Goal: Transaction & Acquisition: Book appointment/travel/reservation

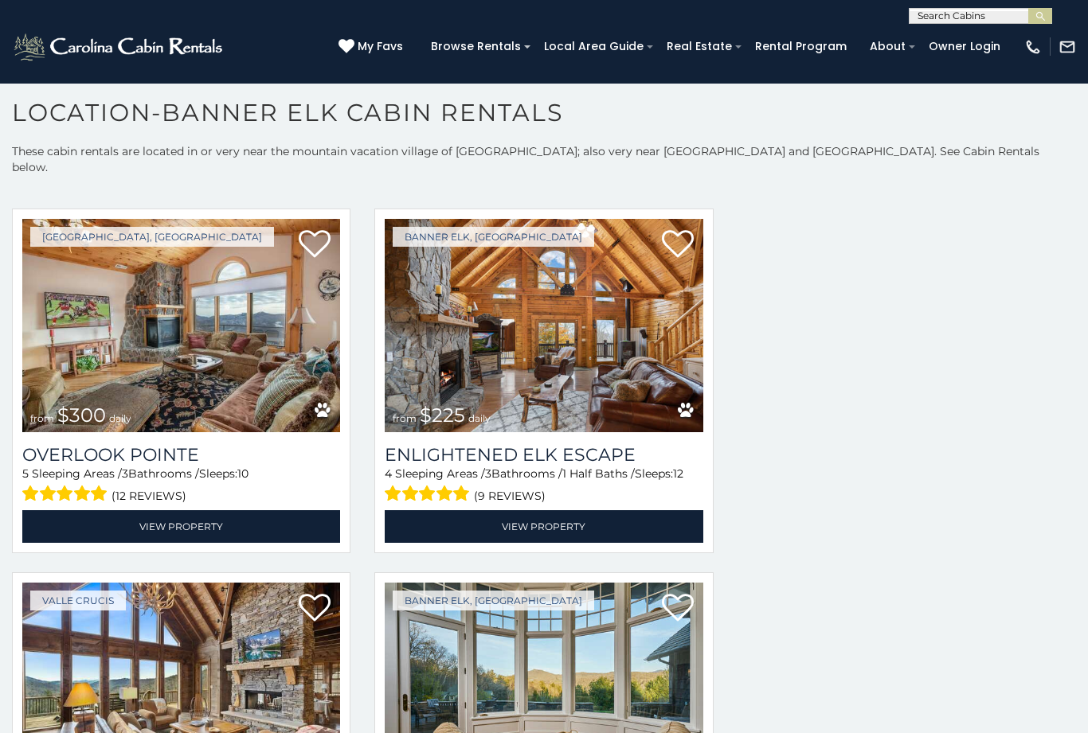
scroll to position [30, 0]
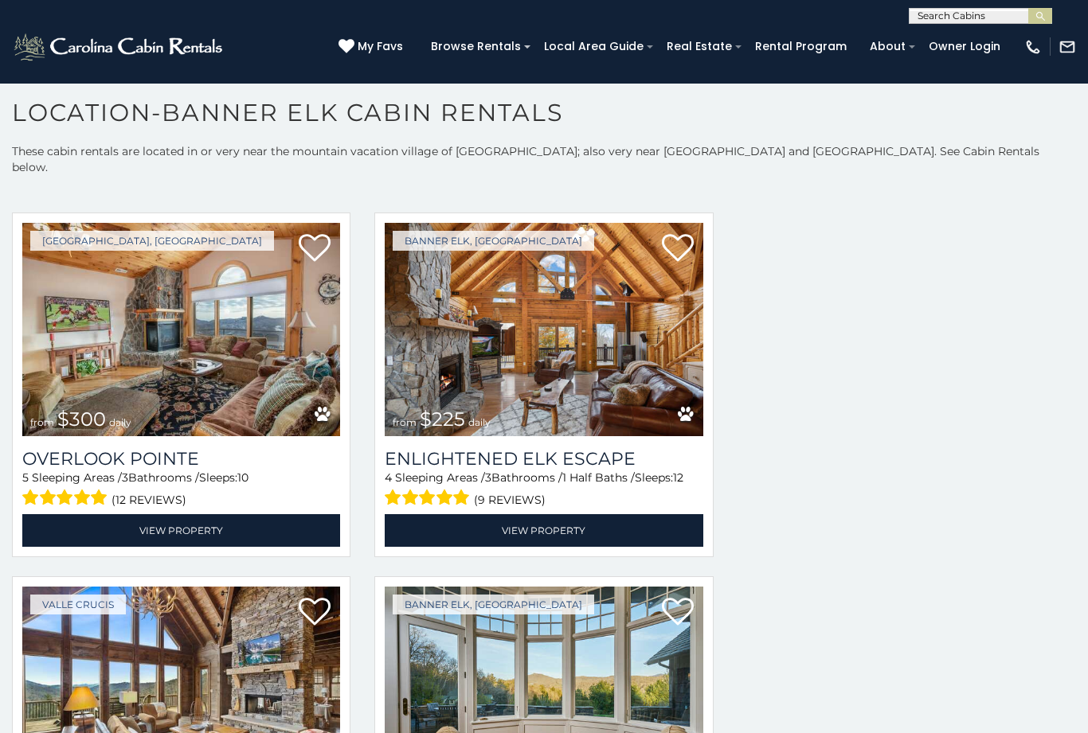
click at [542, 316] on img at bounding box center [544, 329] width 318 height 213
click at [525, 263] on img at bounding box center [544, 329] width 318 height 213
click at [550, 291] on img at bounding box center [544, 329] width 318 height 213
click at [560, 288] on img at bounding box center [544, 329] width 318 height 213
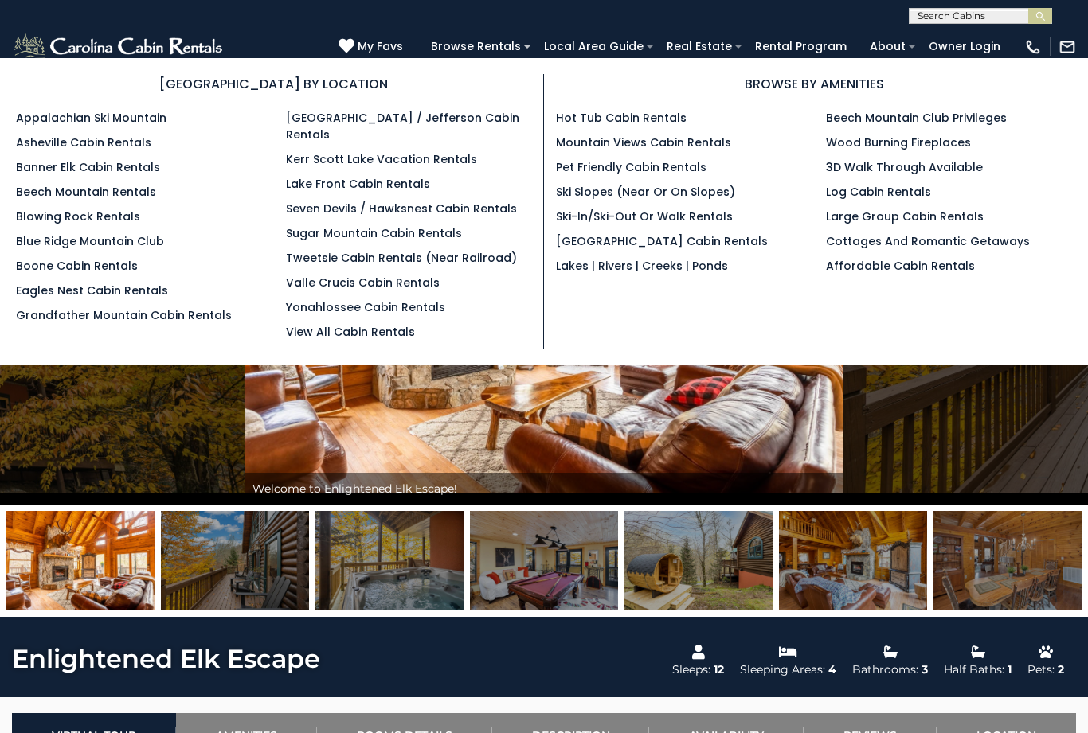
click at [102, 162] on link "Banner Elk Cabin Rentals" at bounding box center [88, 167] width 144 height 16
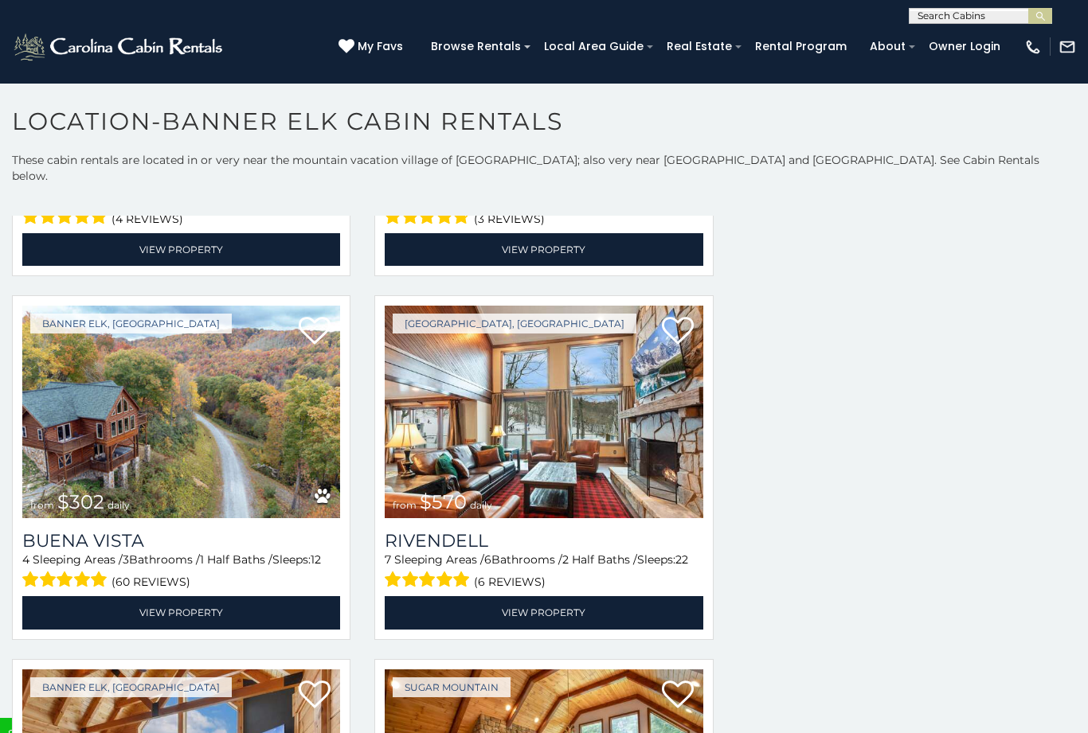
scroll to position [4684, 0]
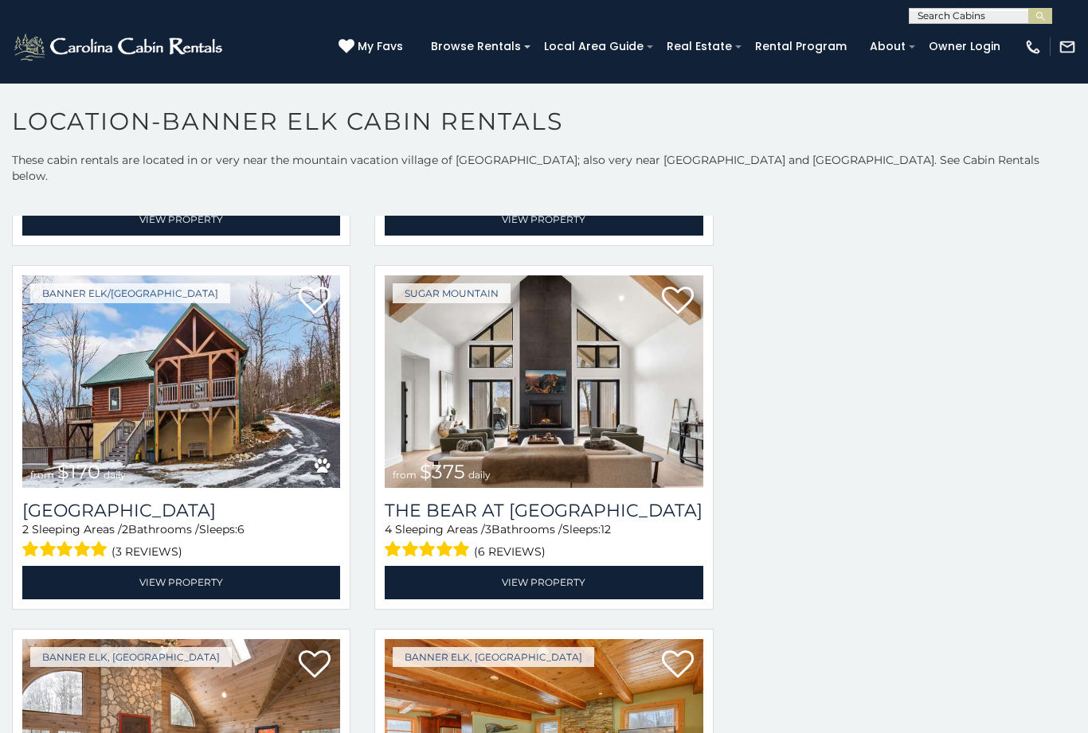
scroll to position [8351, 0]
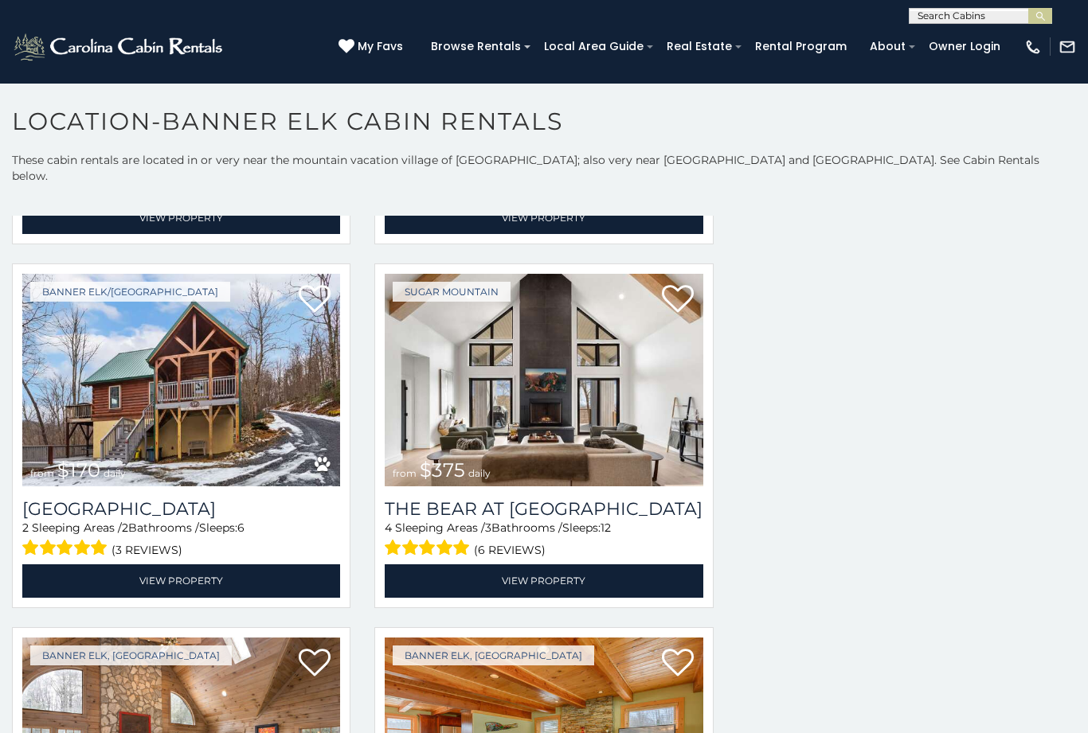
click at [697, 471] on img at bounding box center [544, 380] width 318 height 213
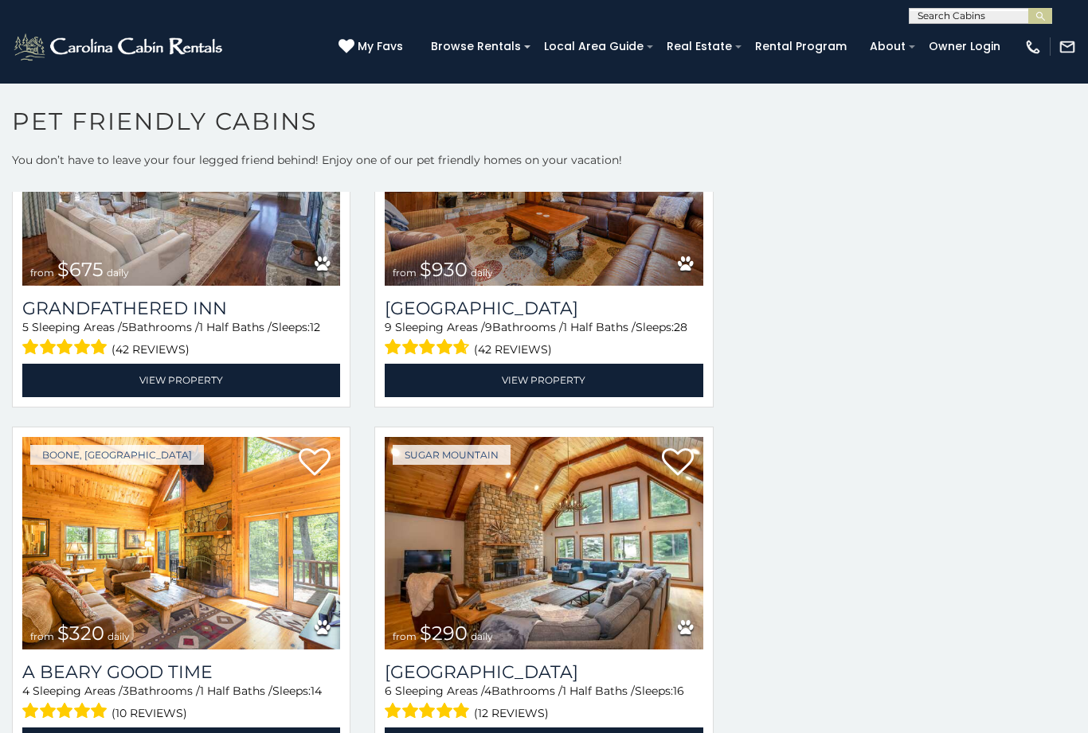
scroll to position [2710, 0]
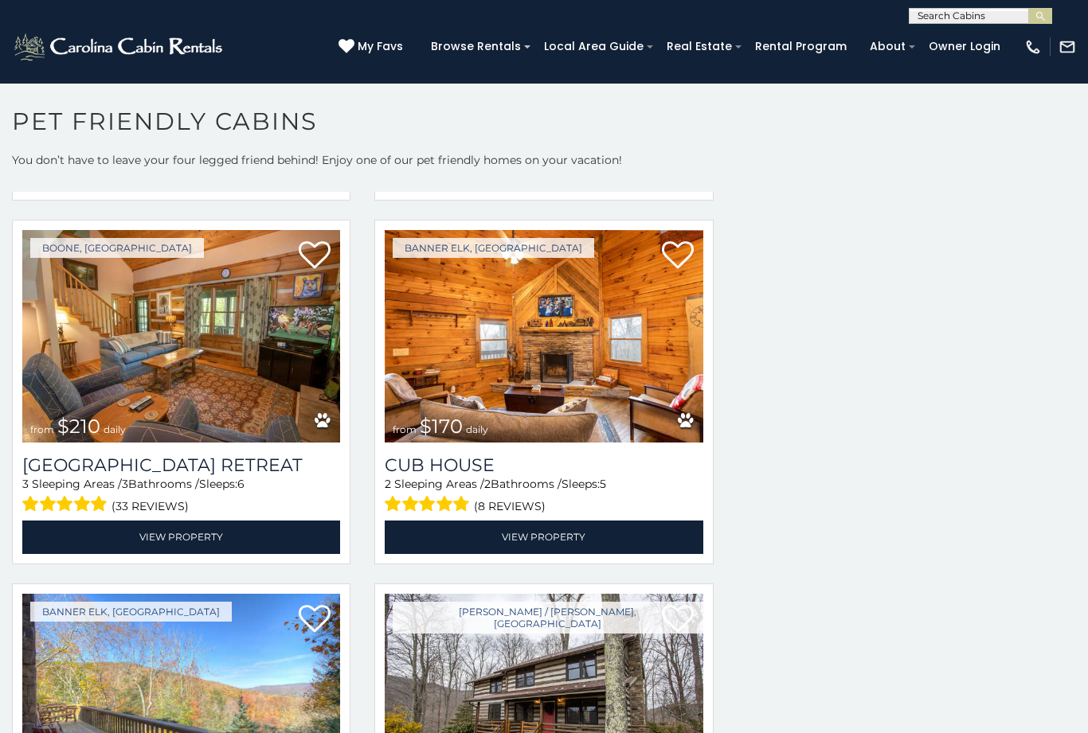
scroll to position [10554, 0]
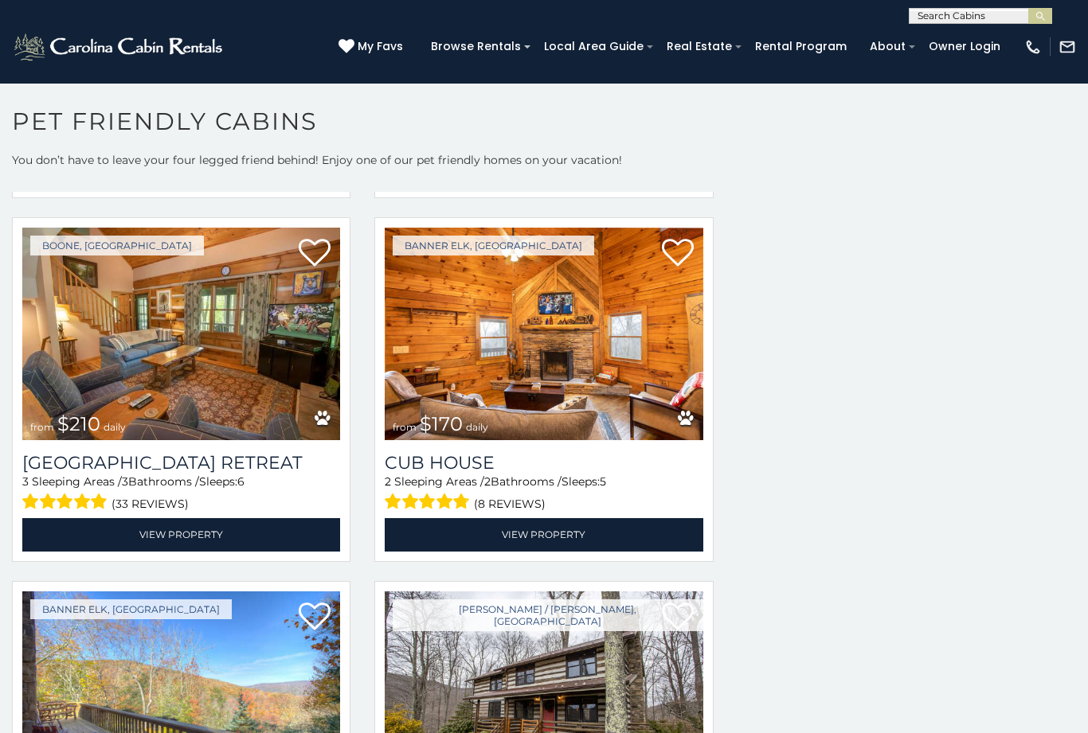
click at [556, 540] on link "View Property" at bounding box center [544, 534] width 318 height 33
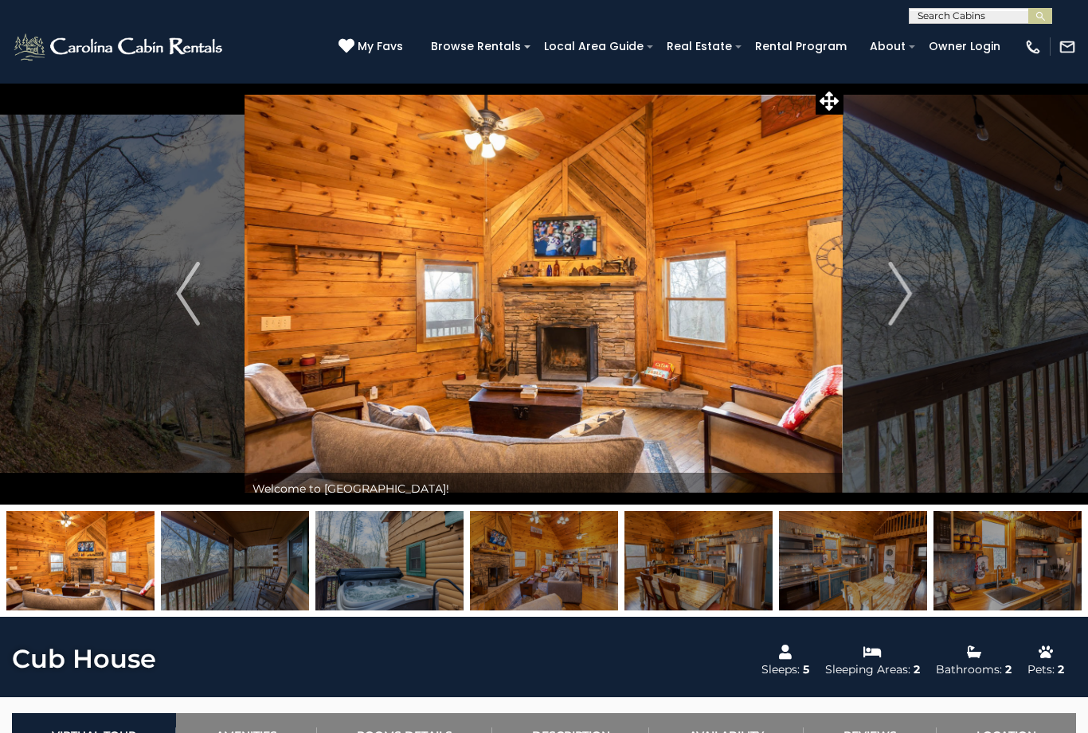
click at [920, 295] on button "Next" at bounding box center [899, 294] width 113 height 422
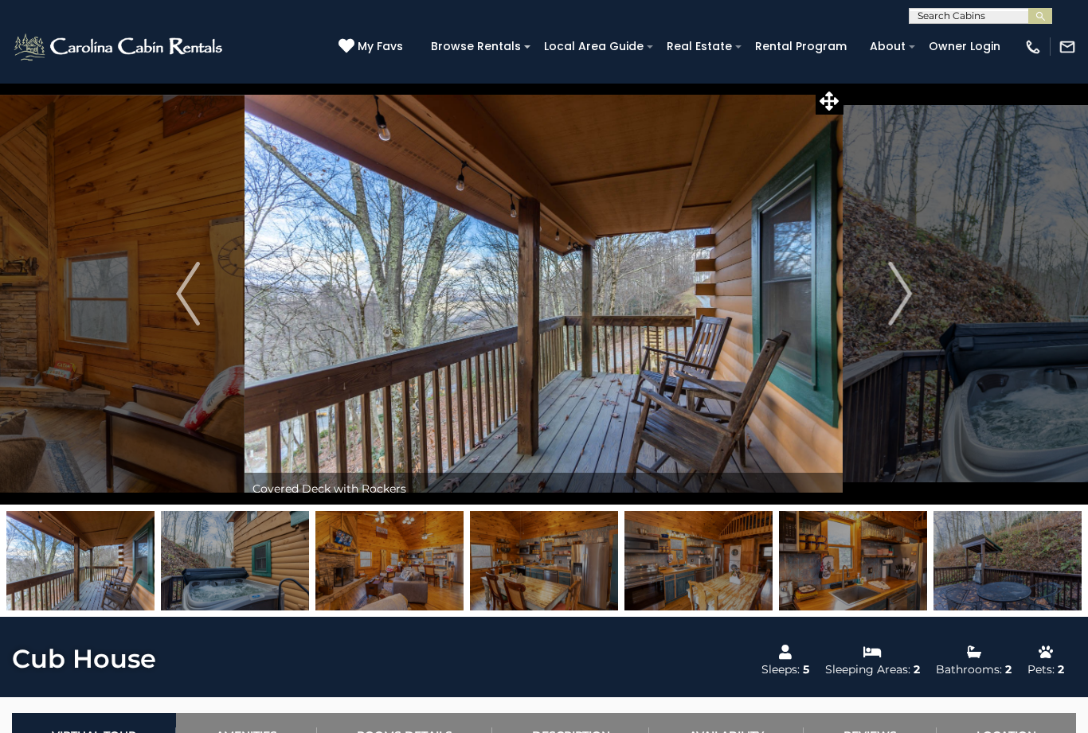
click at [897, 294] on img "Next" at bounding box center [900, 294] width 24 height 64
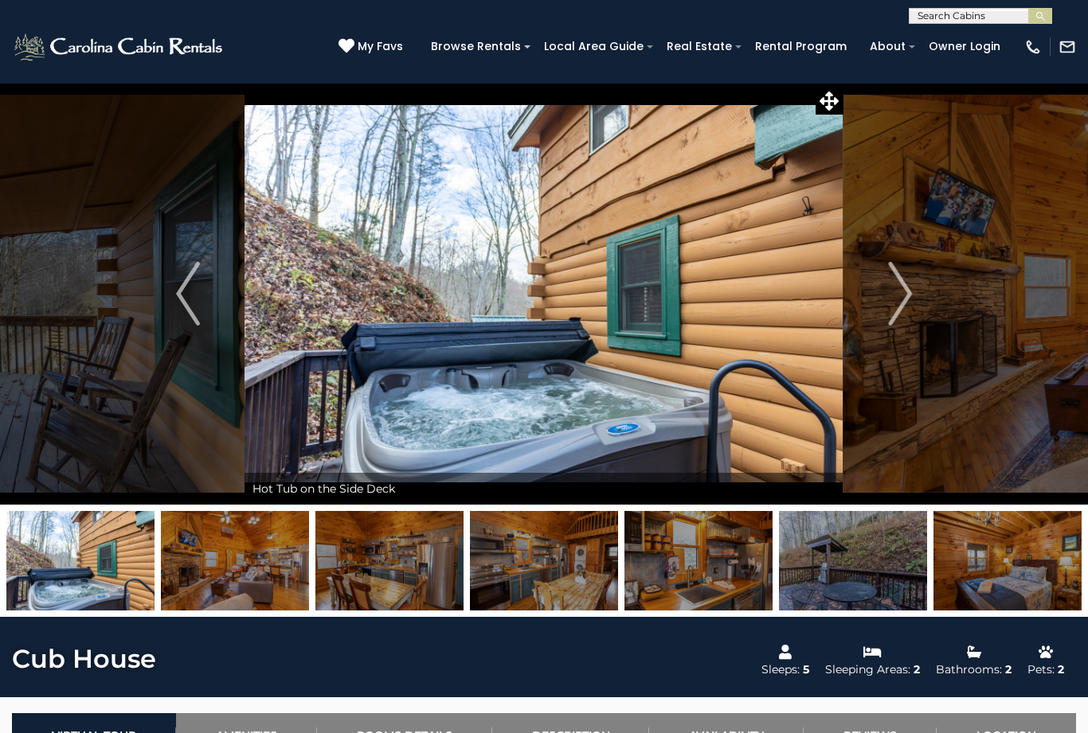
click at [903, 291] on img "Next" at bounding box center [900, 294] width 24 height 64
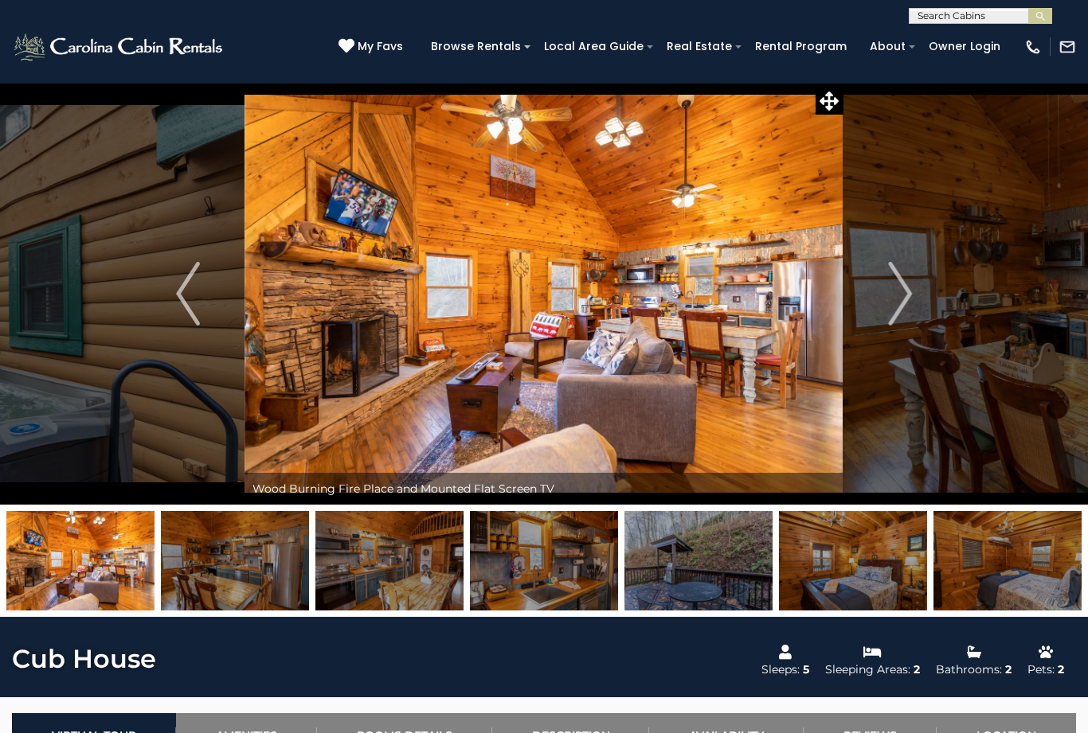
click at [905, 296] on img "Next" at bounding box center [900, 294] width 24 height 64
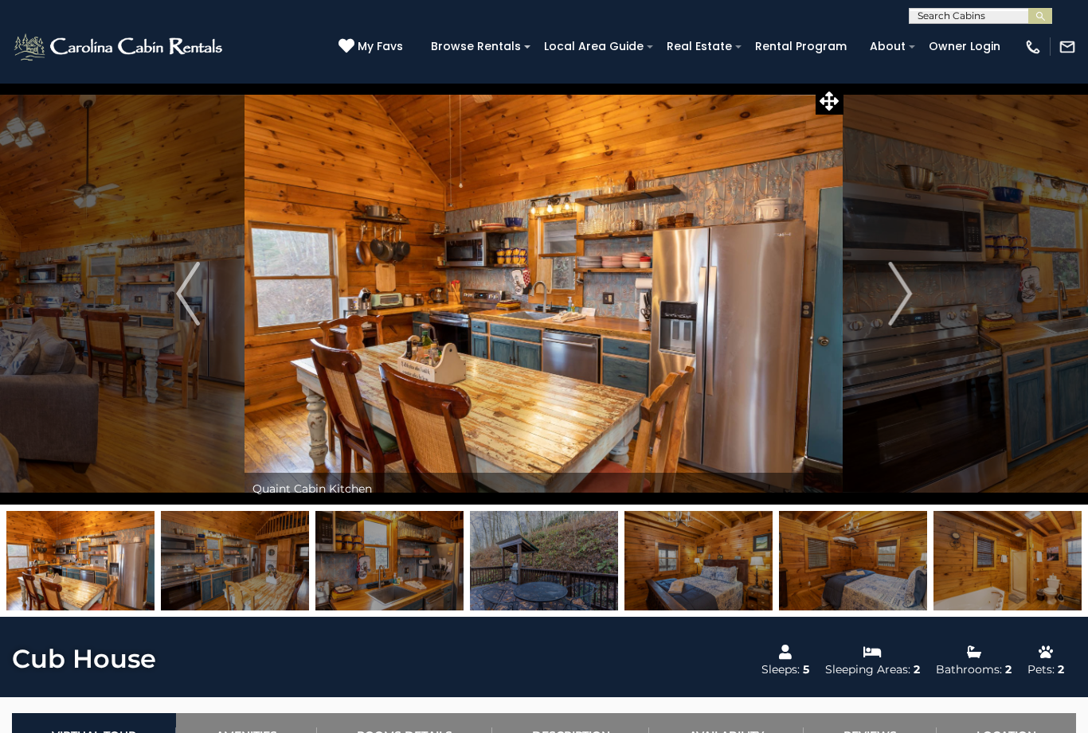
click at [904, 299] on img "Next" at bounding box center [900, 294] width 24 height 64
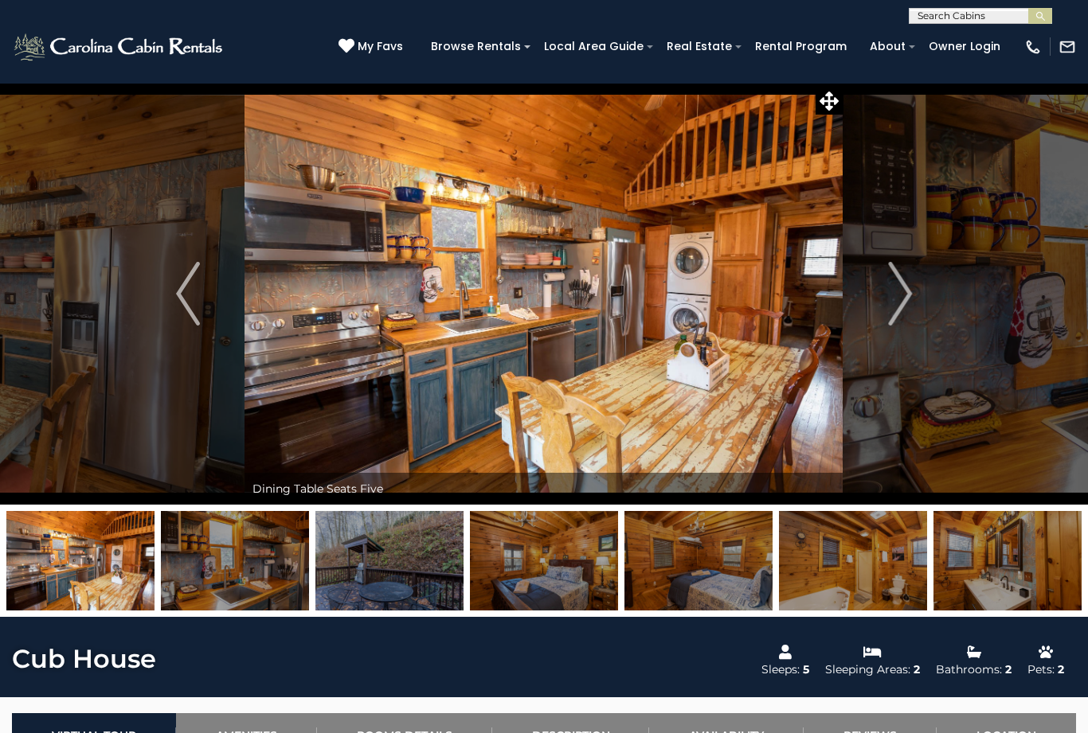
click at [902, 300] on img "Next" at bounding box center [900, 294] width 24 height 64
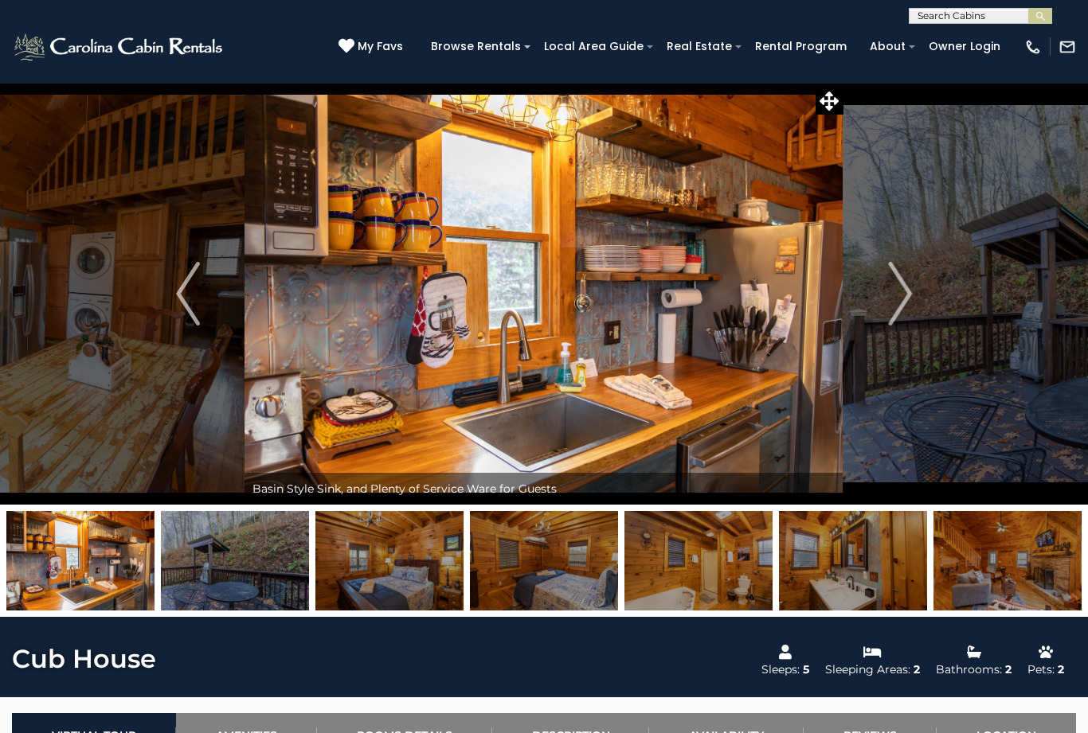
click at [912, 298] on img "Next" at bounding box center [900, 294] width 24 height 64
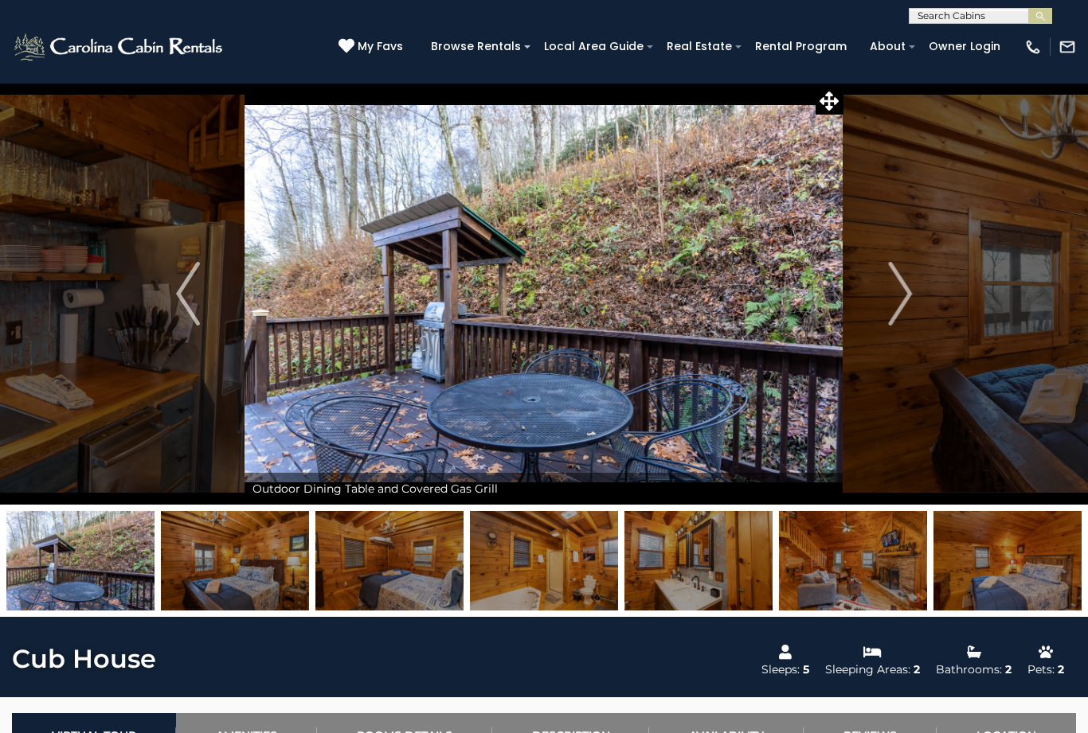
click at [909, 301] on img "Next" at bounding box center [900, 294] width 24 height 64
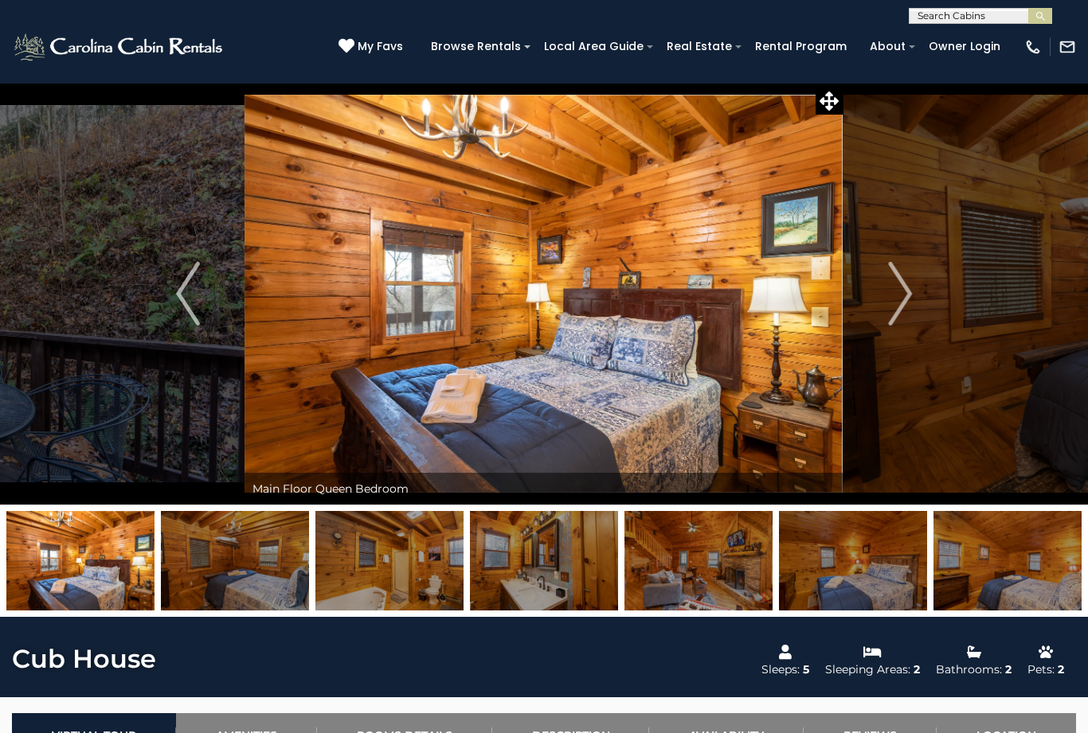
click at [901, 291] on img "Next" at bounding box center [900, 294] width 24 height 64
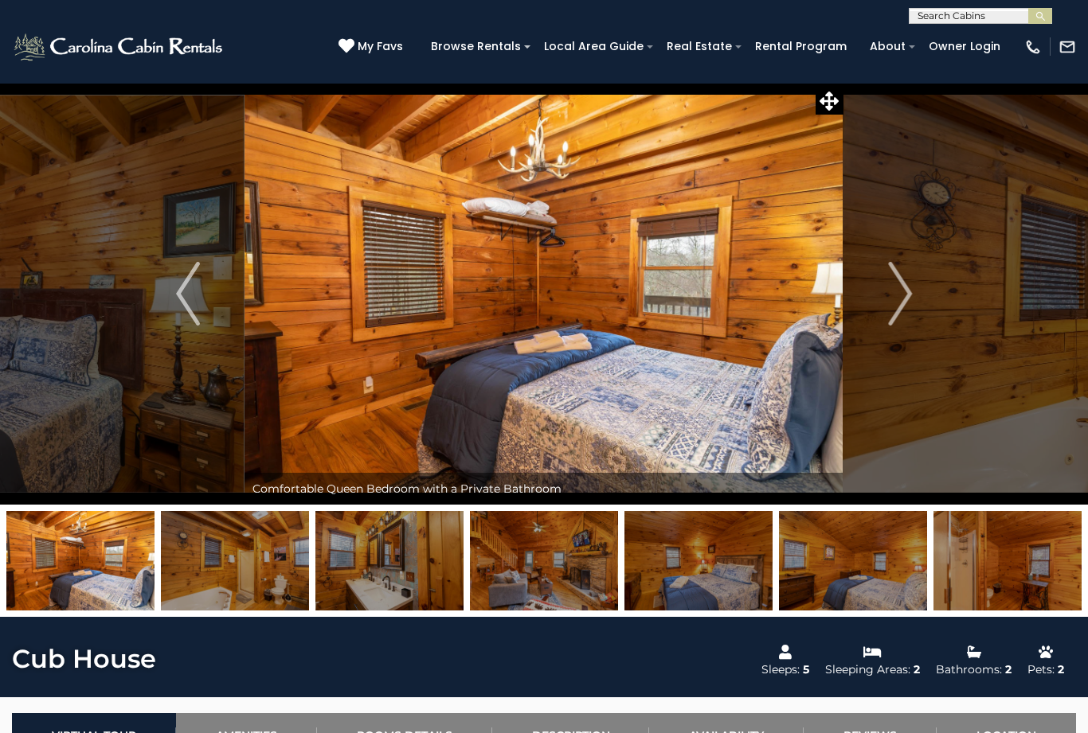
click at [897, 297] on img "Next" at bounding box center [900, 294] width 24 height 64
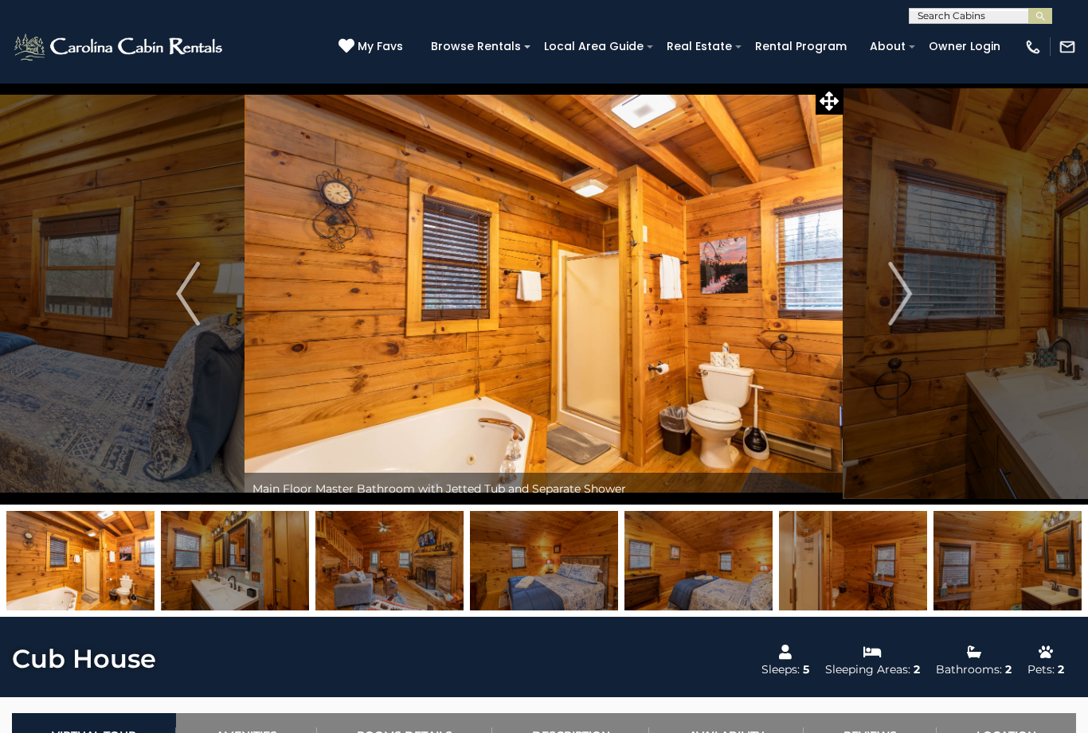
click at [904, 306] on img "Next" at bounding box center [900, 294] width 24 height 64
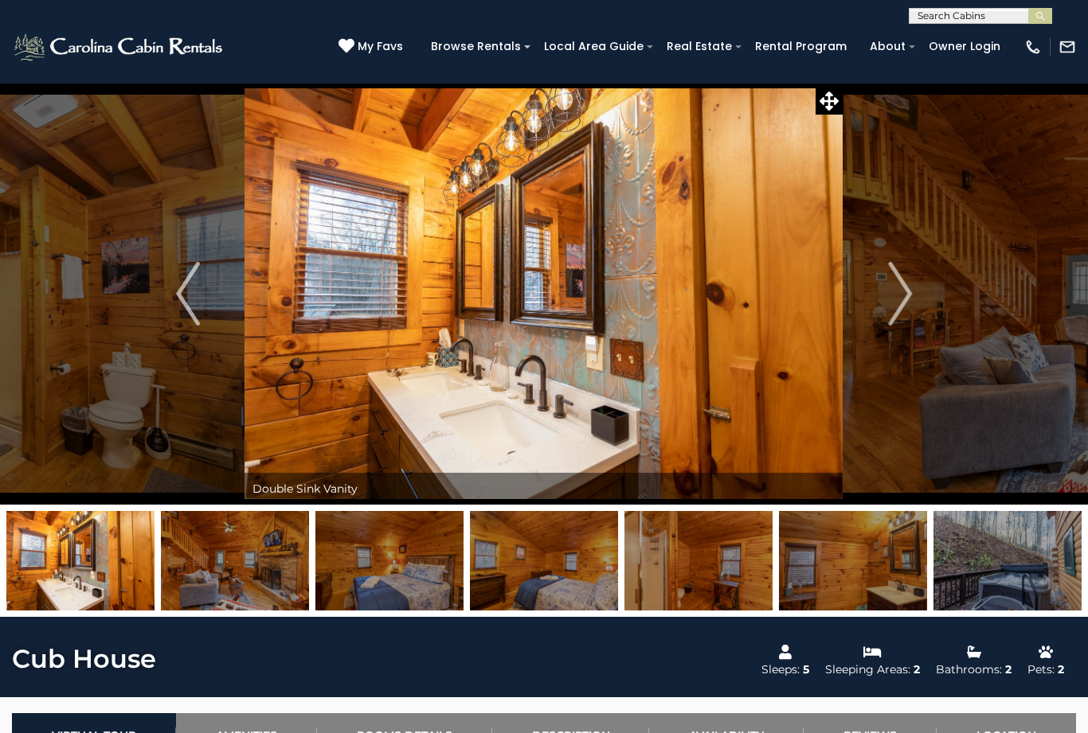
click at [892, 295] on img "Next" at bounding box center [900, 294] width 24 height 64
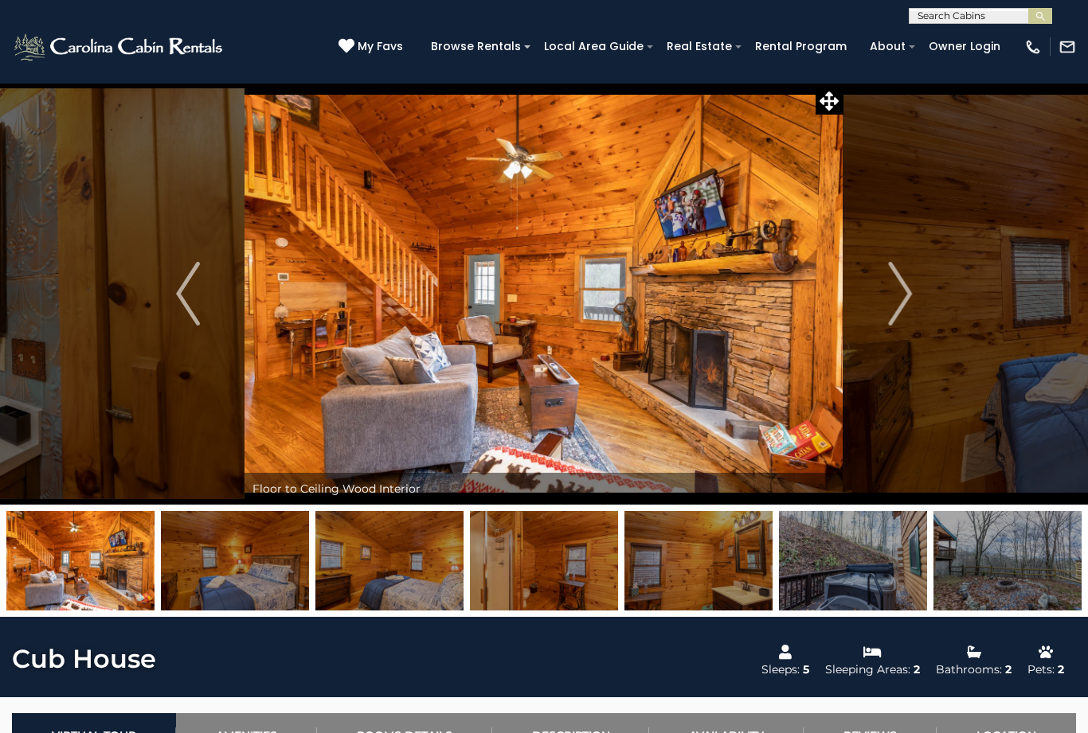
click at [910, 295] on img "Next" at bounding box center [900, 294] width 24 height 64
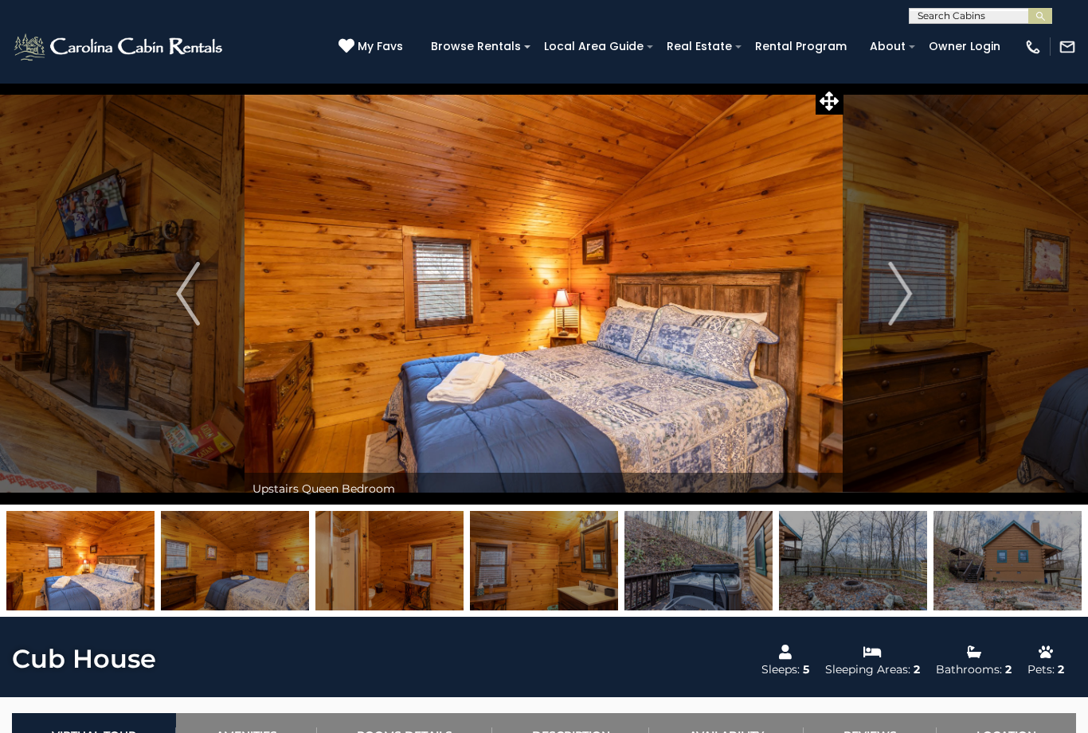
click at [912, 296] on button "Next" at bounding box center [899, 294] width 113 height 422
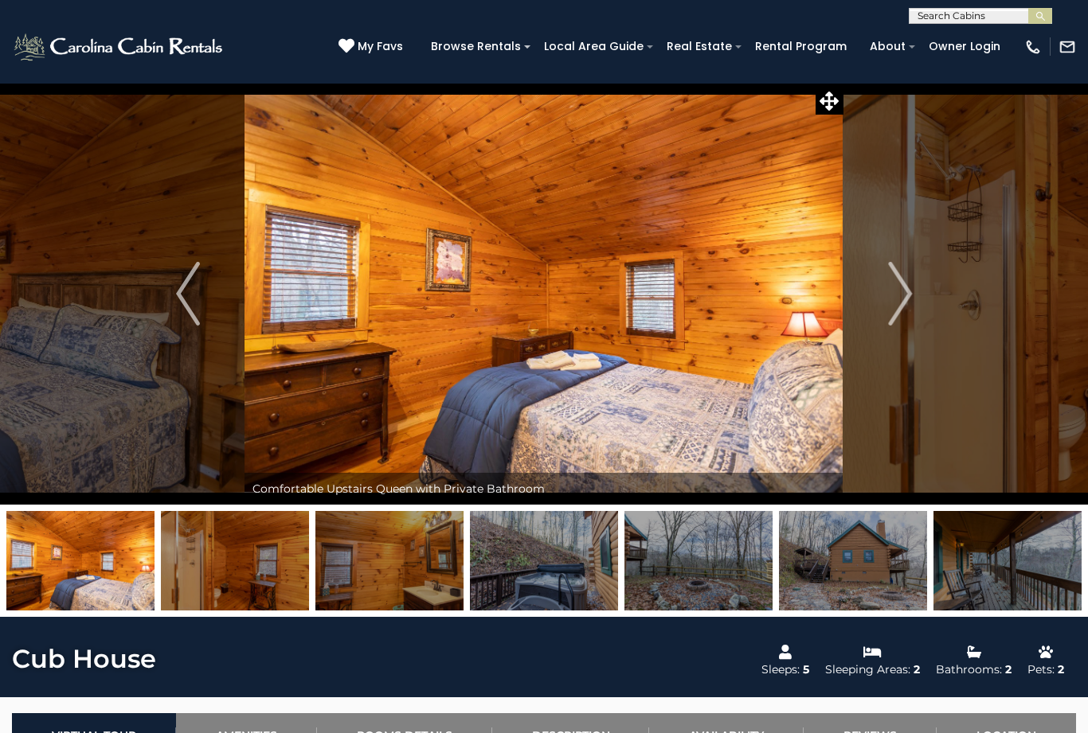
click at [908, 295] on img "Next" at bounding box center [900, 294] width 24 height 64
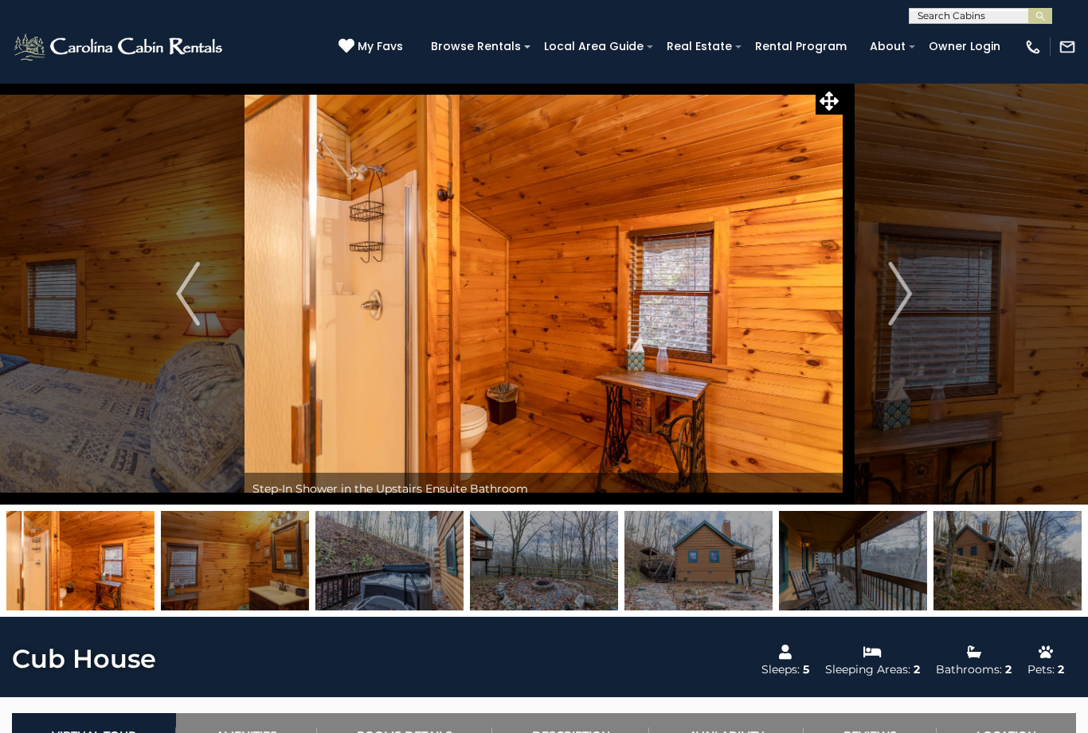
click at [904, 299] on img "Next" at bounding box center [900, 294] width 24 height 64
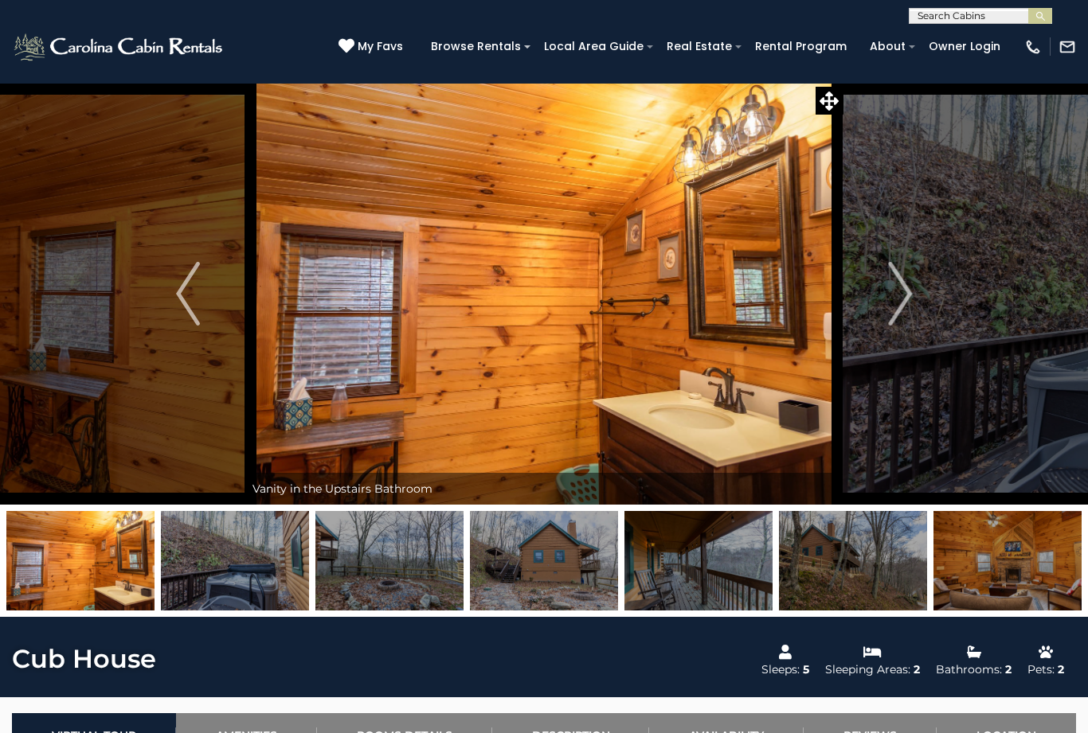
click at [904, 295] on img "Next" at bounding box center [900, 294] width 24 height 64
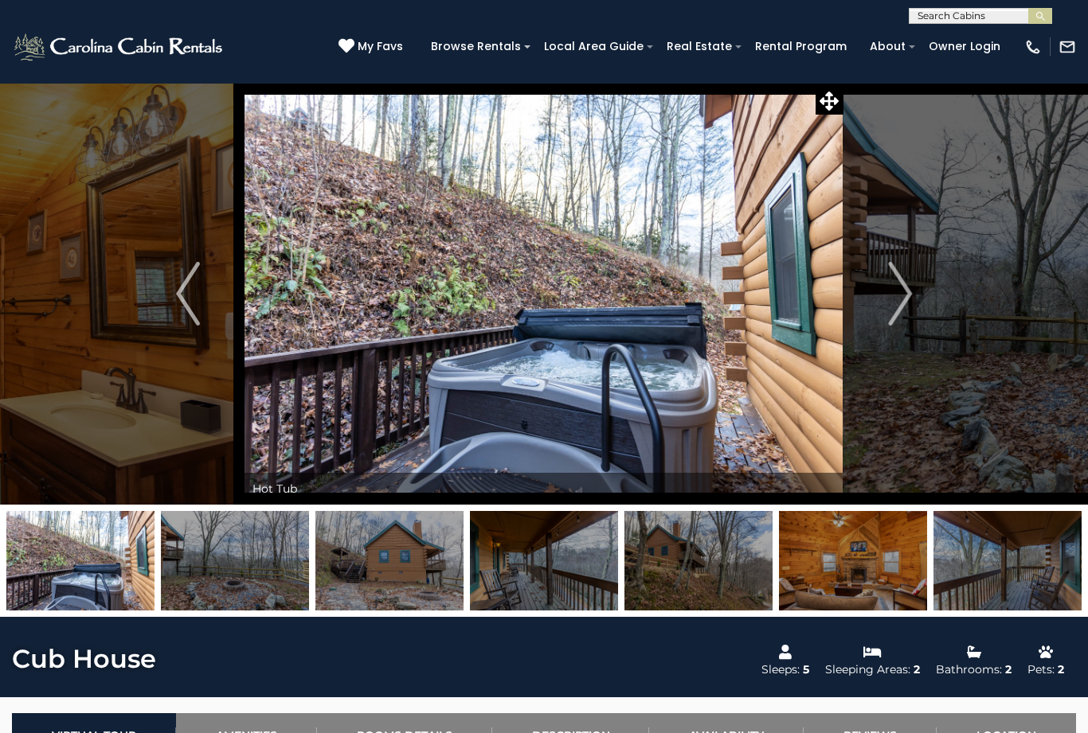
click at [913, 290] on button "Next" at bounding box center [899, 294] width 113 height 422
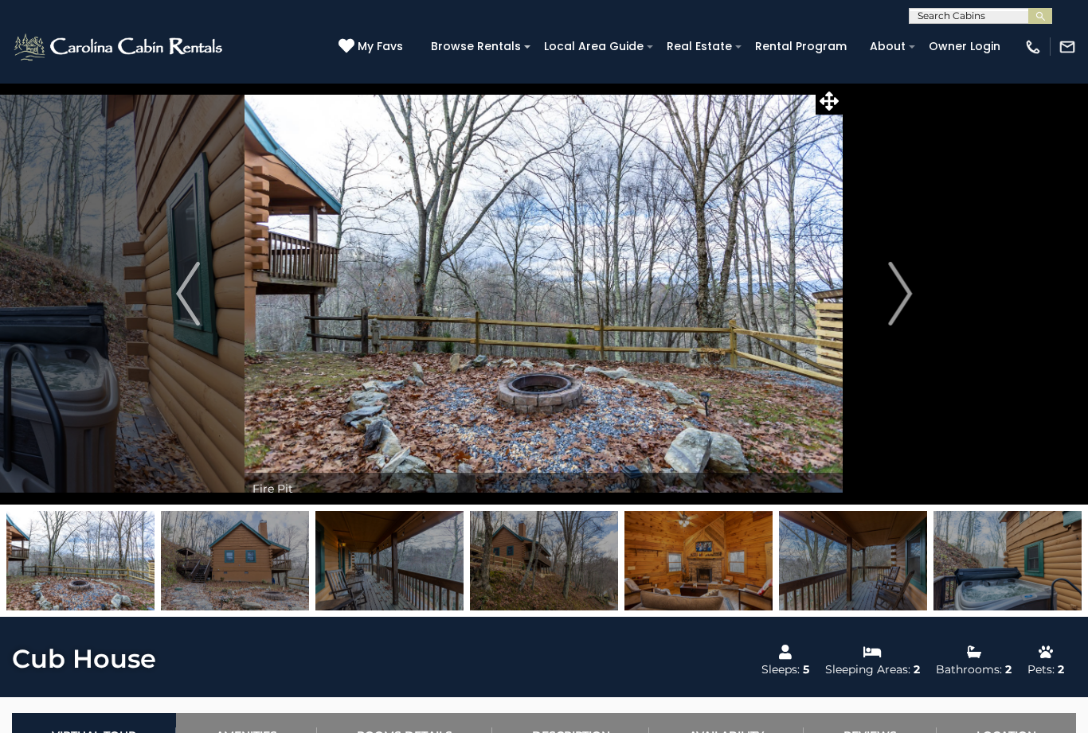
click at [905, 298] on img "Next" at bounding box center [900, 294] width 24 height 64
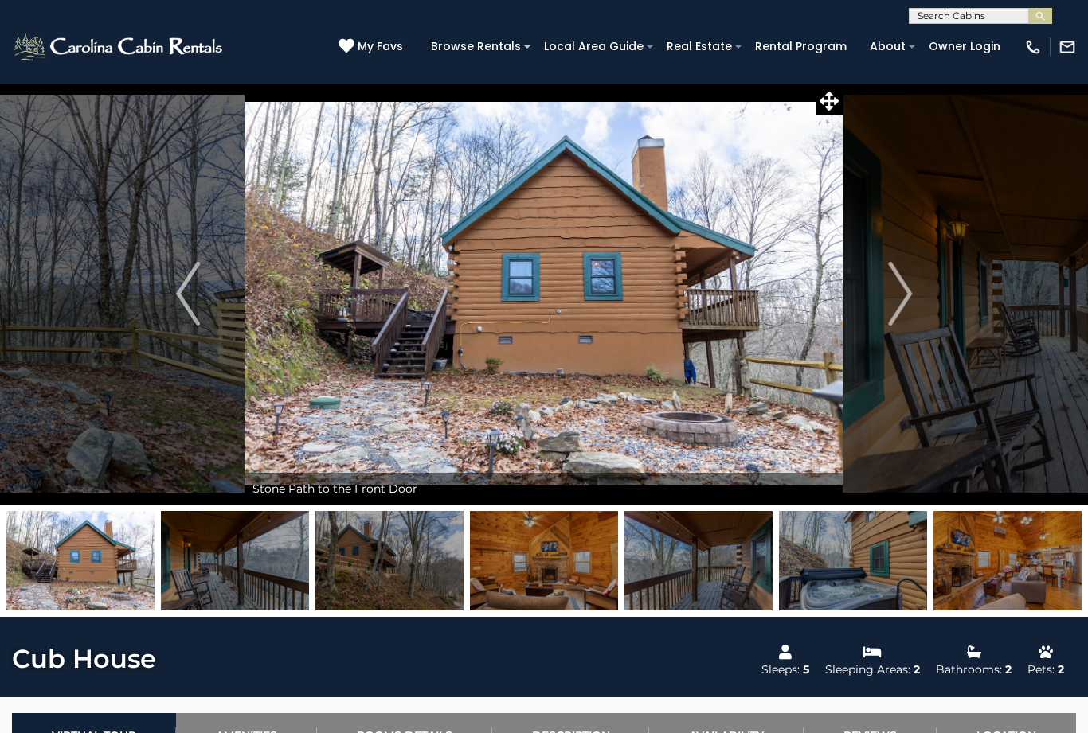
click at [904, 295] on img "Next" at bounding box center [900, 294] width 24 height 64
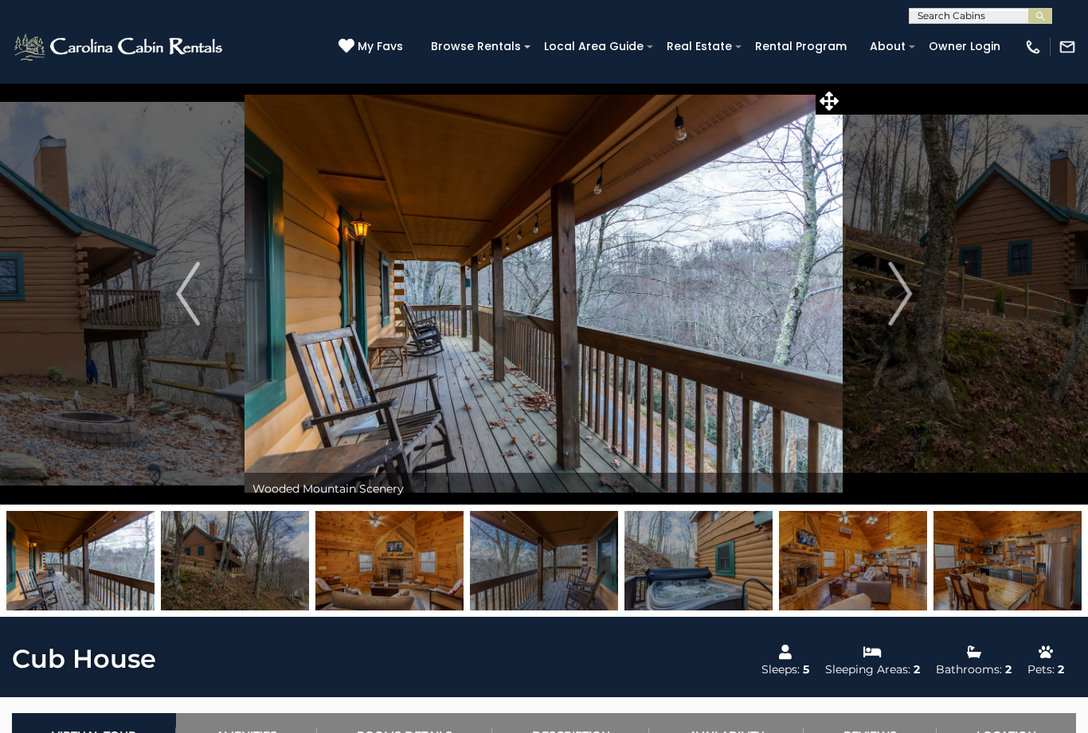
click at [904, 295] on img "Next" at bounding box center [900, 294] width 24 height 64
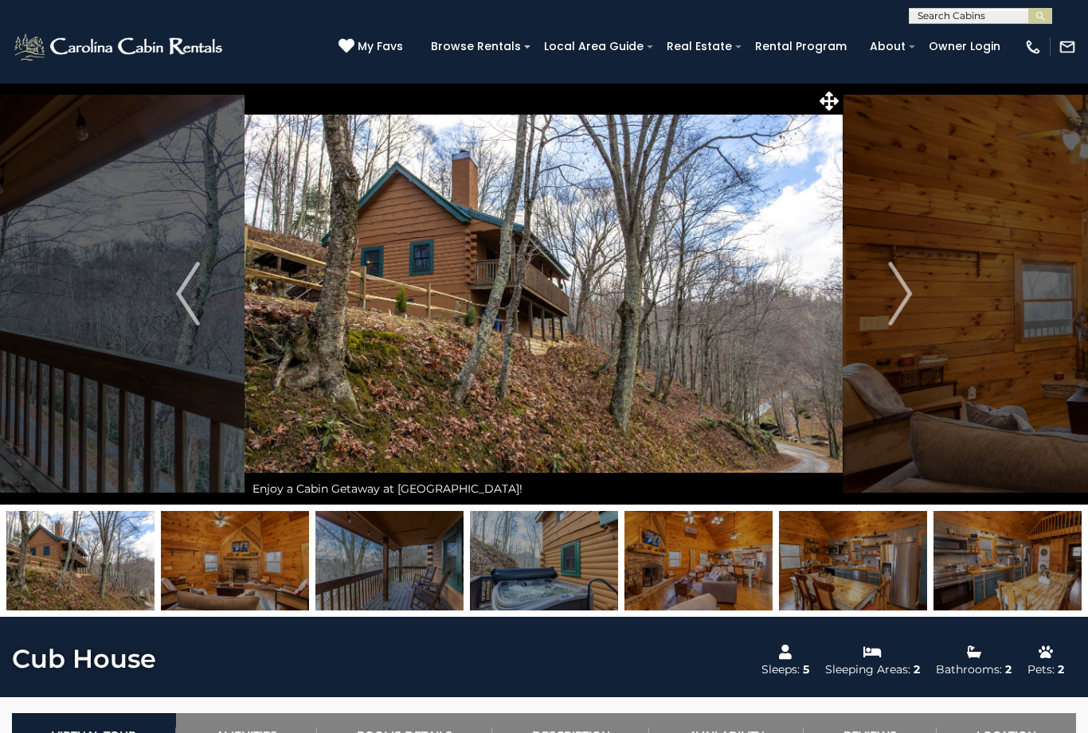
click at [907, 282] on img "Next" at bounding box center [900, 294] width 24 height 64
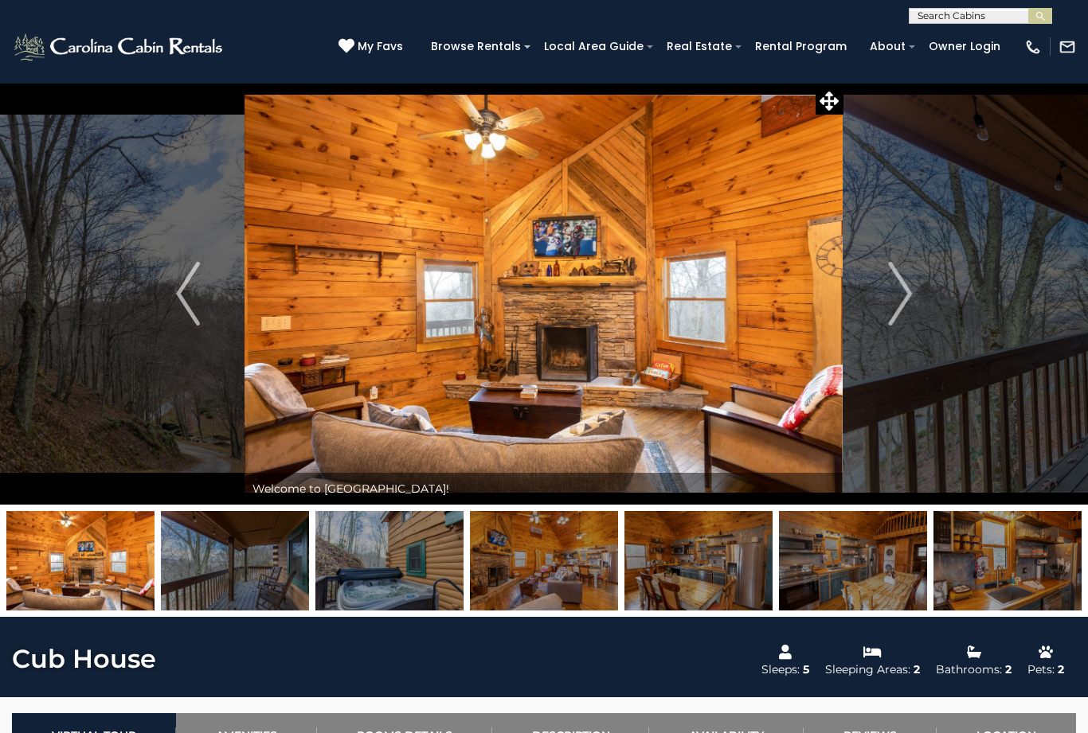
click at [901, 298] on img "Next" at bounding box center [900, 294] width 24 height 64
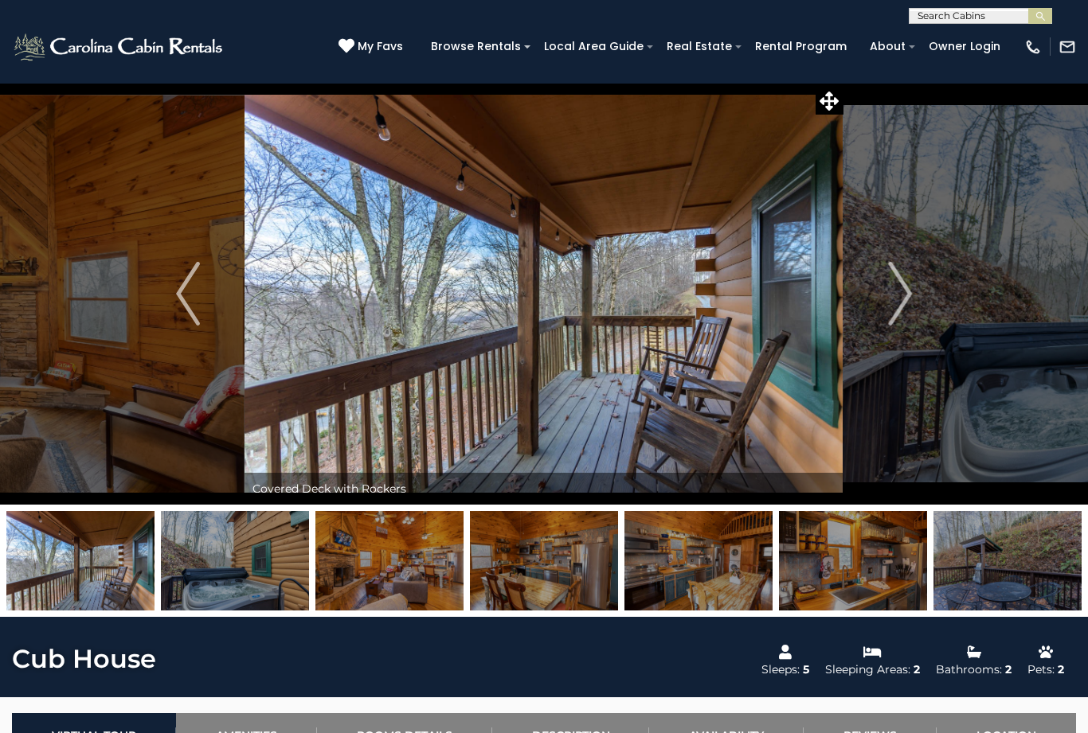
click at [908, 305] on img "Next" at bounding box center [900, 294] width 24 height 64
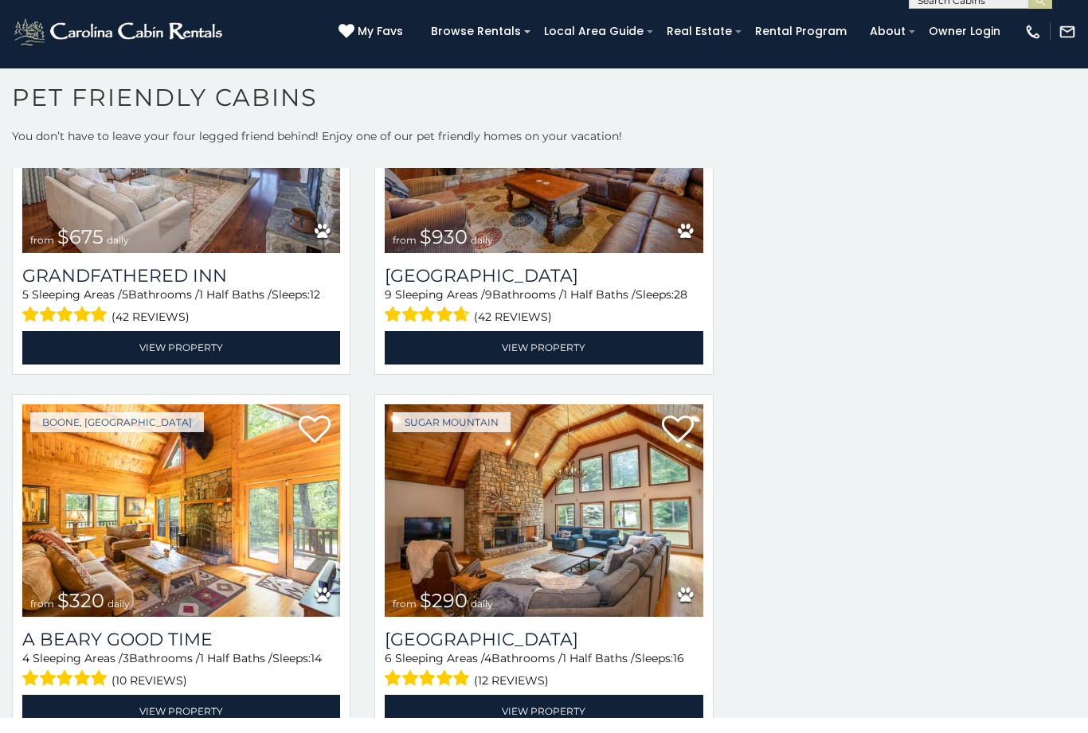
scroll to position [2720, 0]
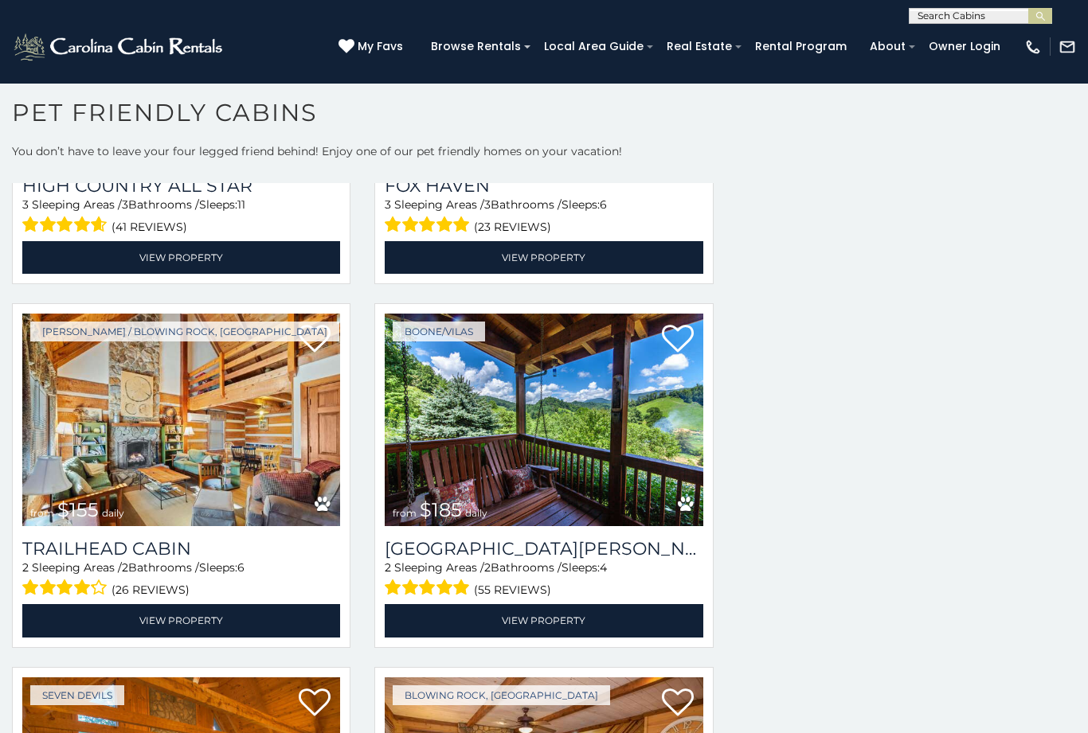
scroll to position [19913, 0]
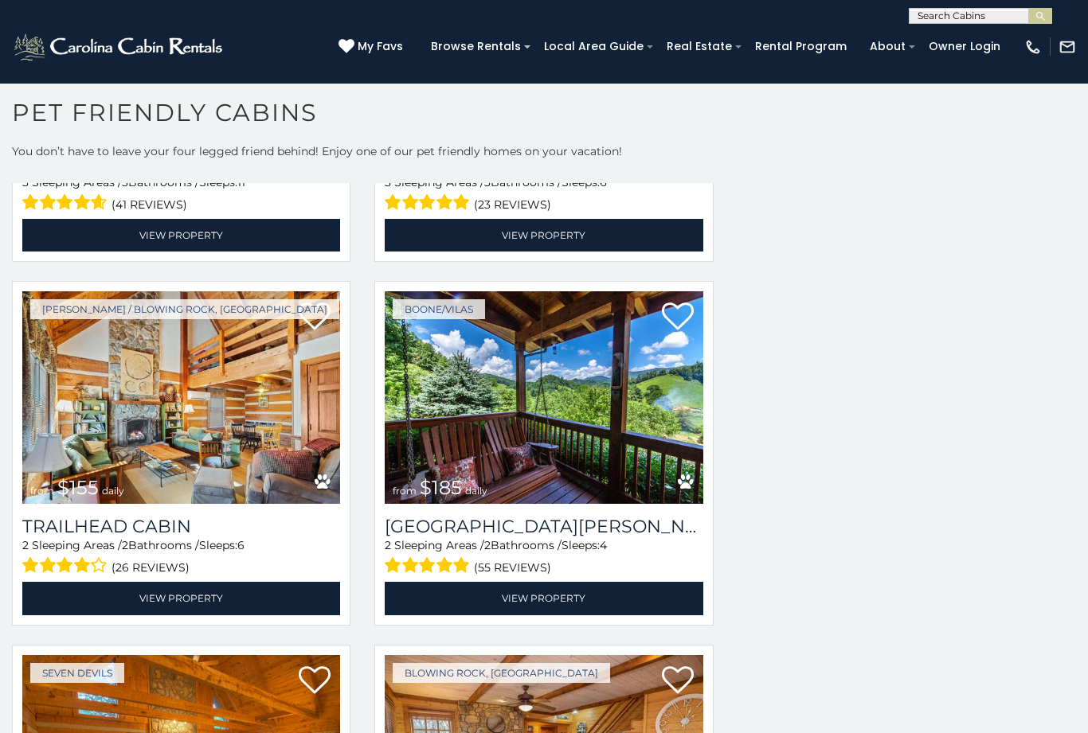
click at [732, 476] on div "Search while moving map" at bounding box center [906, 469] width 362 height 573
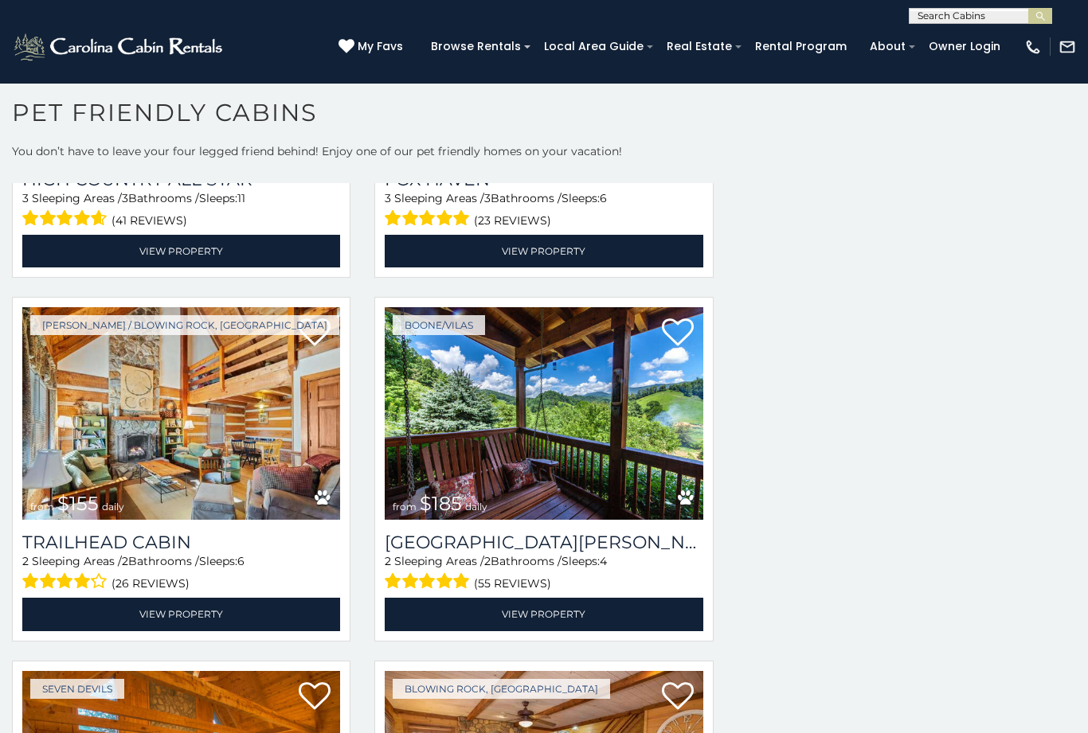
scroll to position [19918, 0]
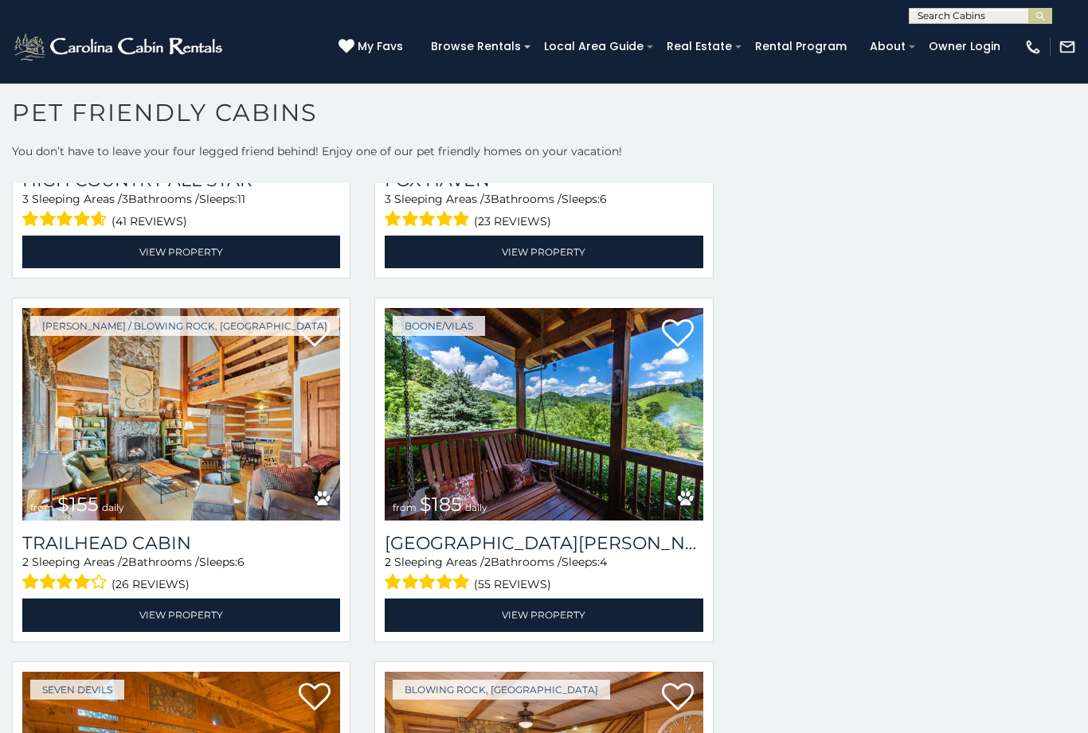
click at [185, 631] on link "View Property" at bounding box center [181, 615] width 318 height 33
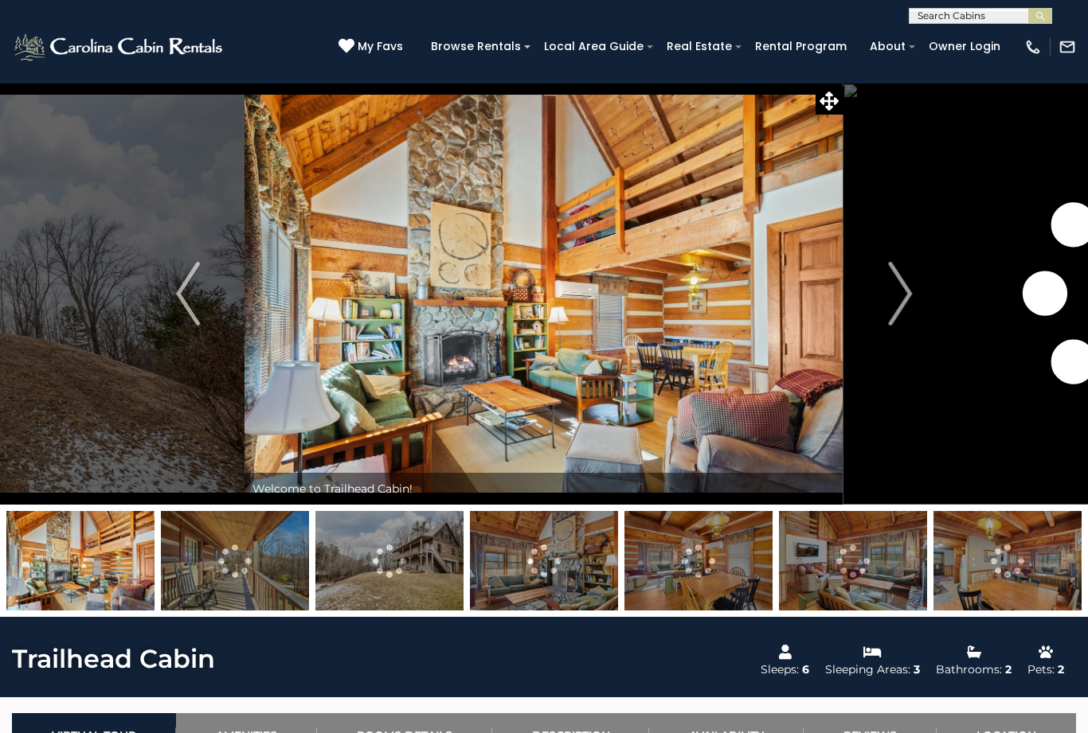
click at [902, 296] on img "Next" at bounding box center [900, 294] width 24 height 64
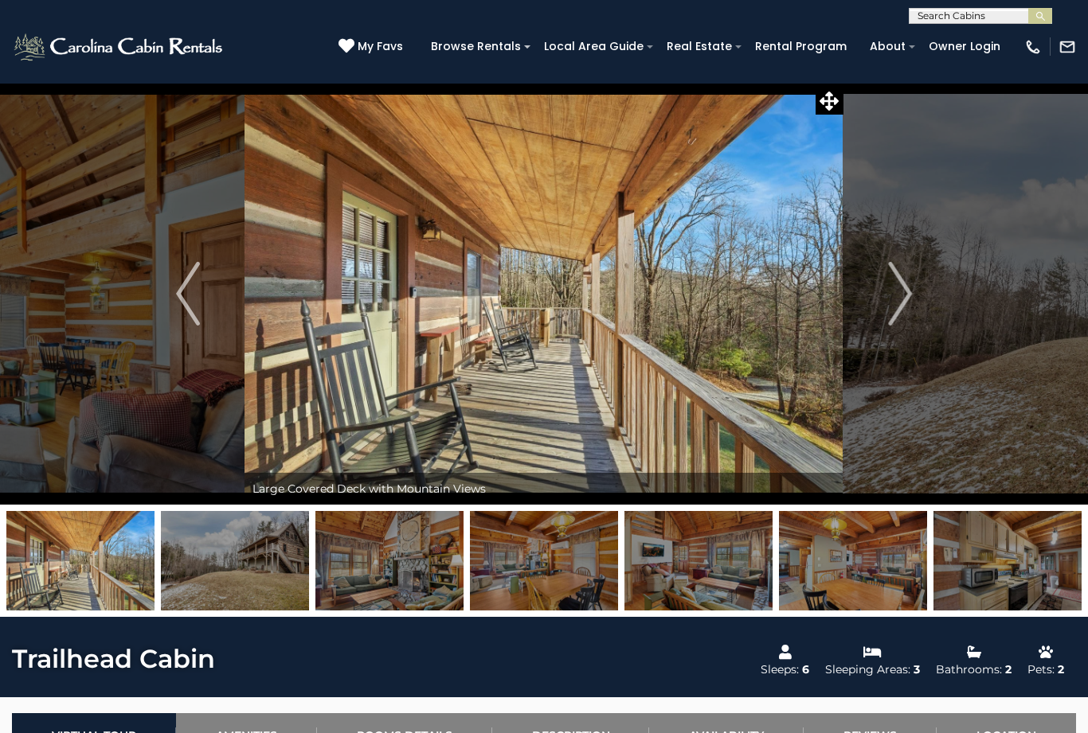
click at [919, 283] on button "Next" at bounding box center [899, 294] width 113 height 422
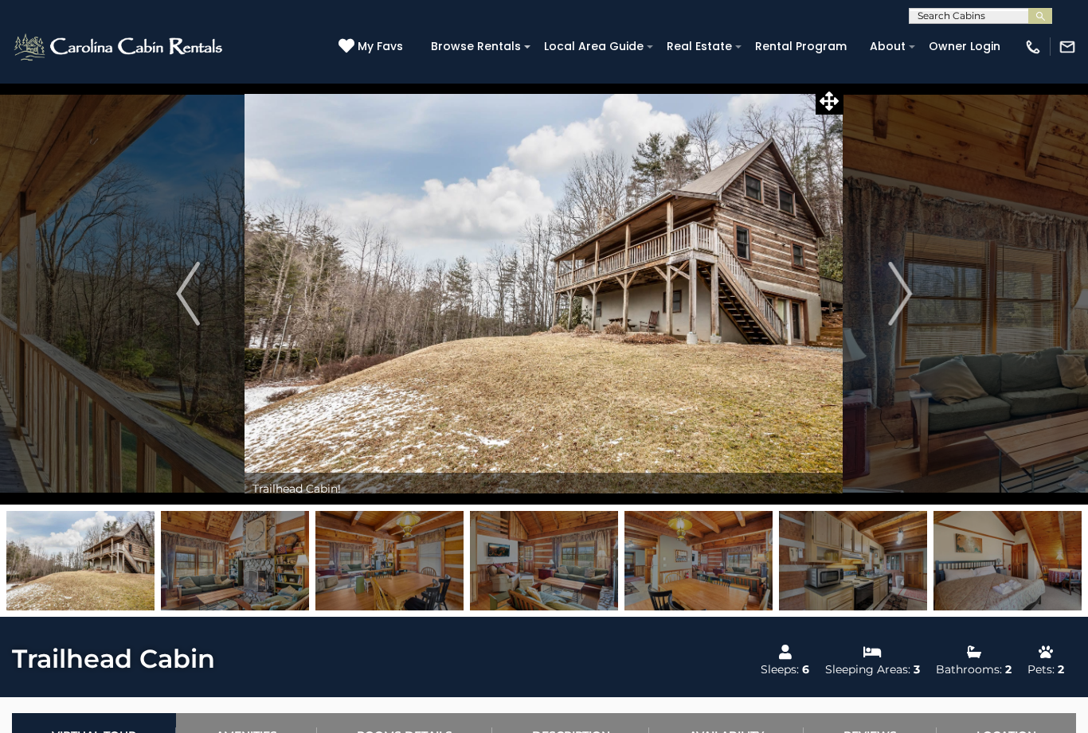
click at [904, 293] on img "Next" at bounding box center [900, 294] width 24 height 64
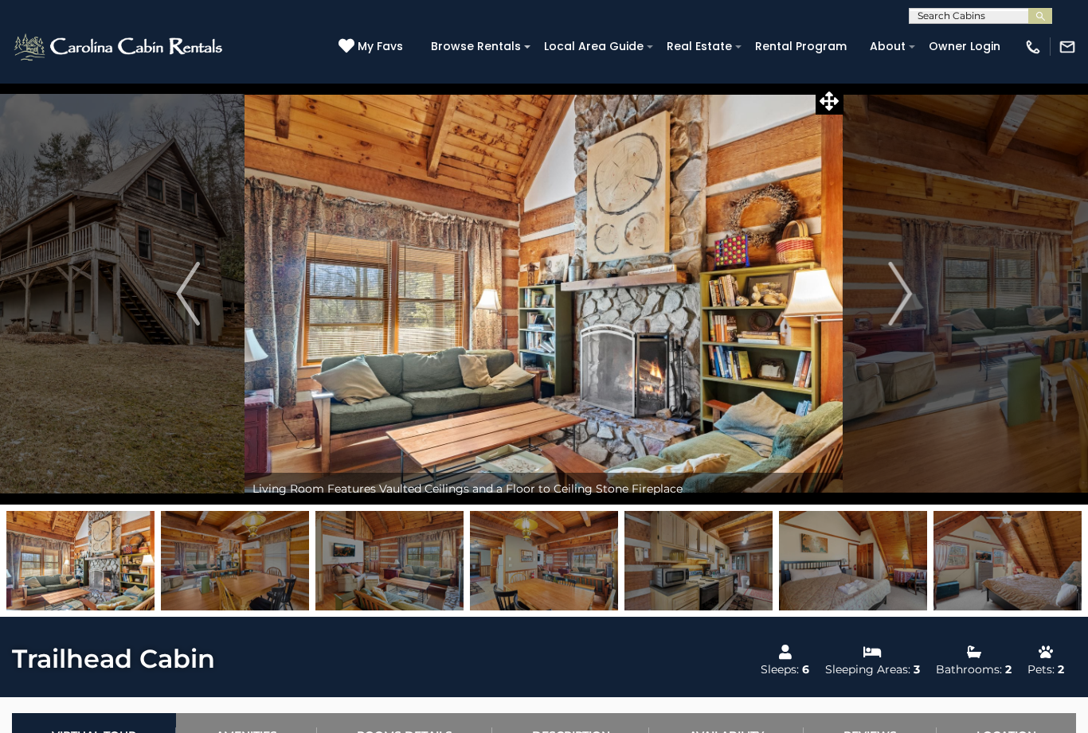
click at [905, 292] on img "Next" at bounding box center [900, 294] width 24 height 64
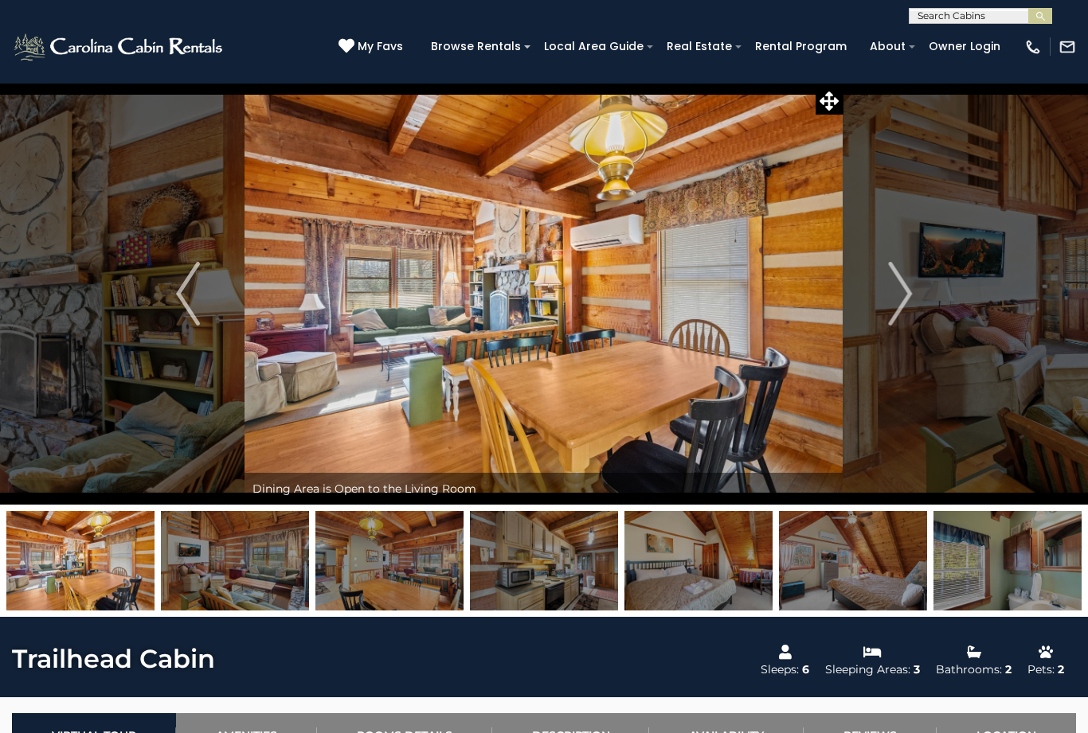
click at [904, 291] on img "Next" at bounding box center [900, 294] width 24 height 64
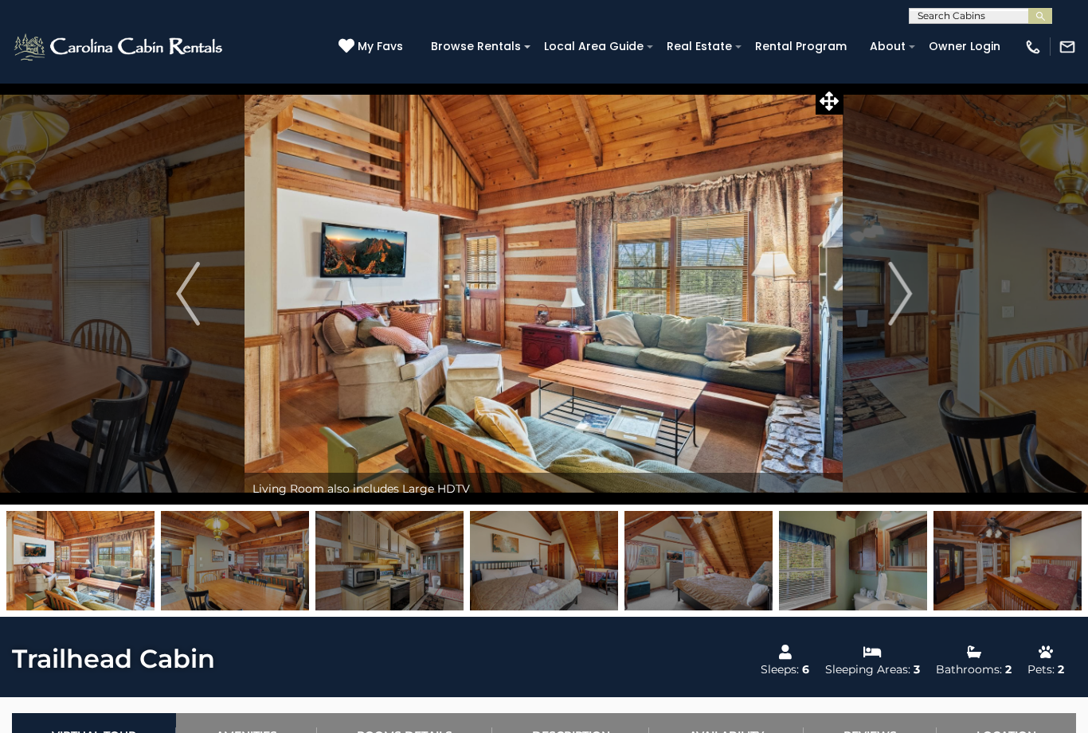
click at [908, 289] on img "Next" at bounding box center [900, 294] width 24 height 64
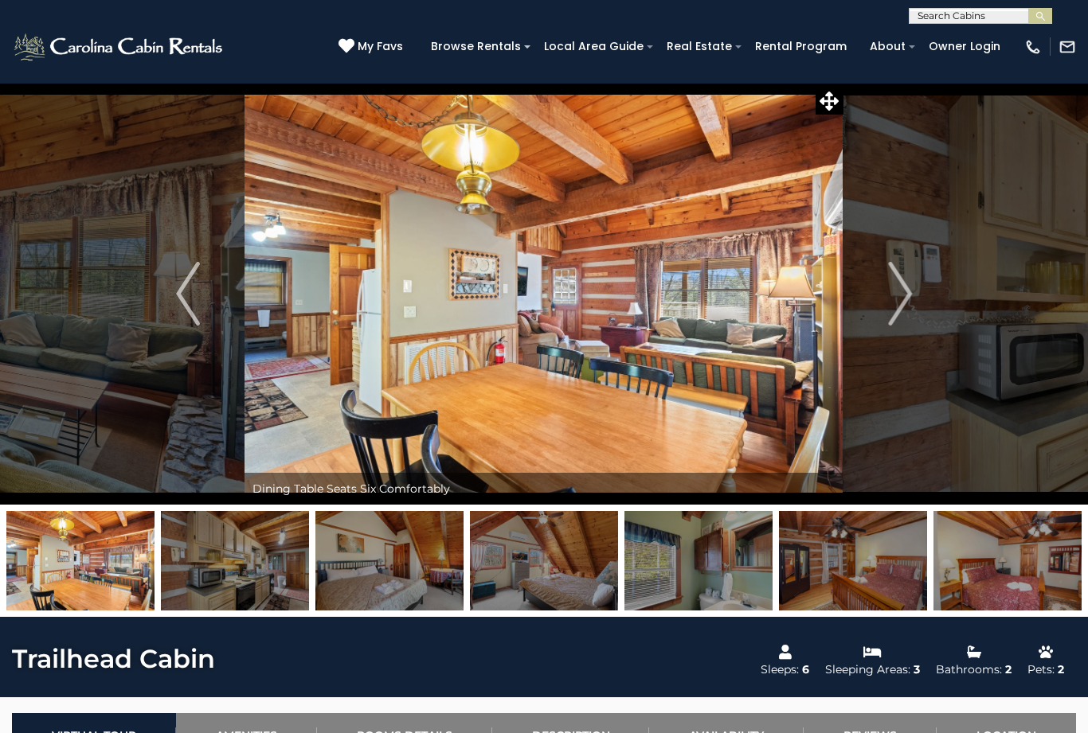
click at [907, 300] on img "Next" at bounding box center [900, 294] width 24 height 64
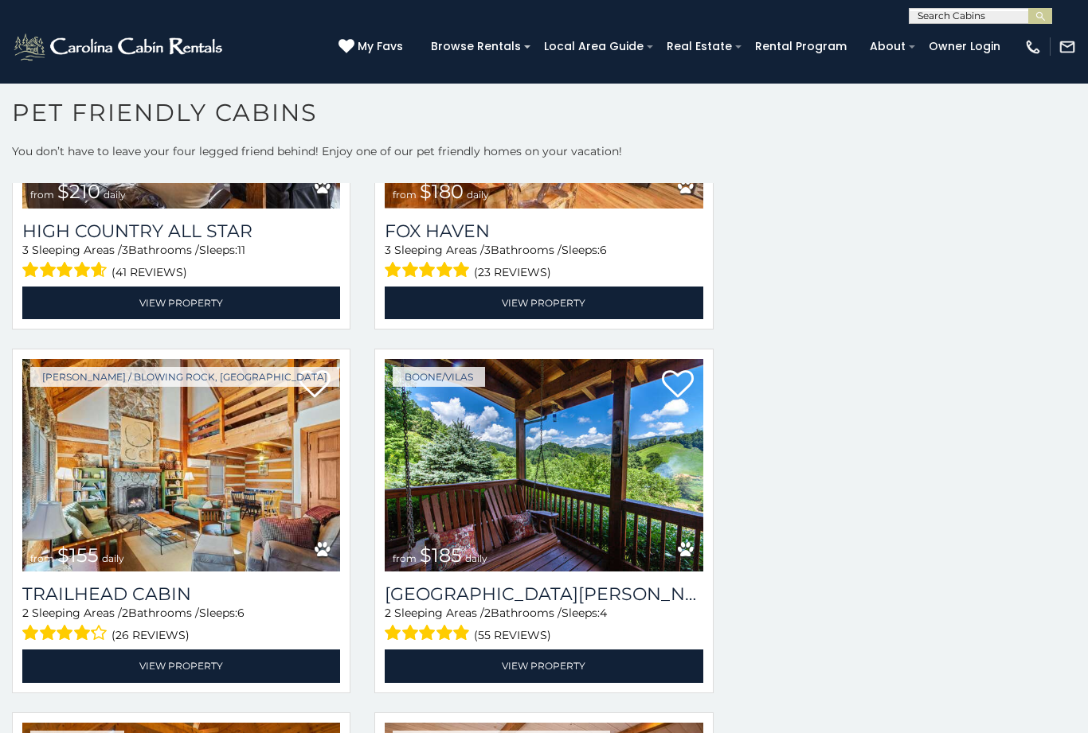
scroll to position [19870, 0]
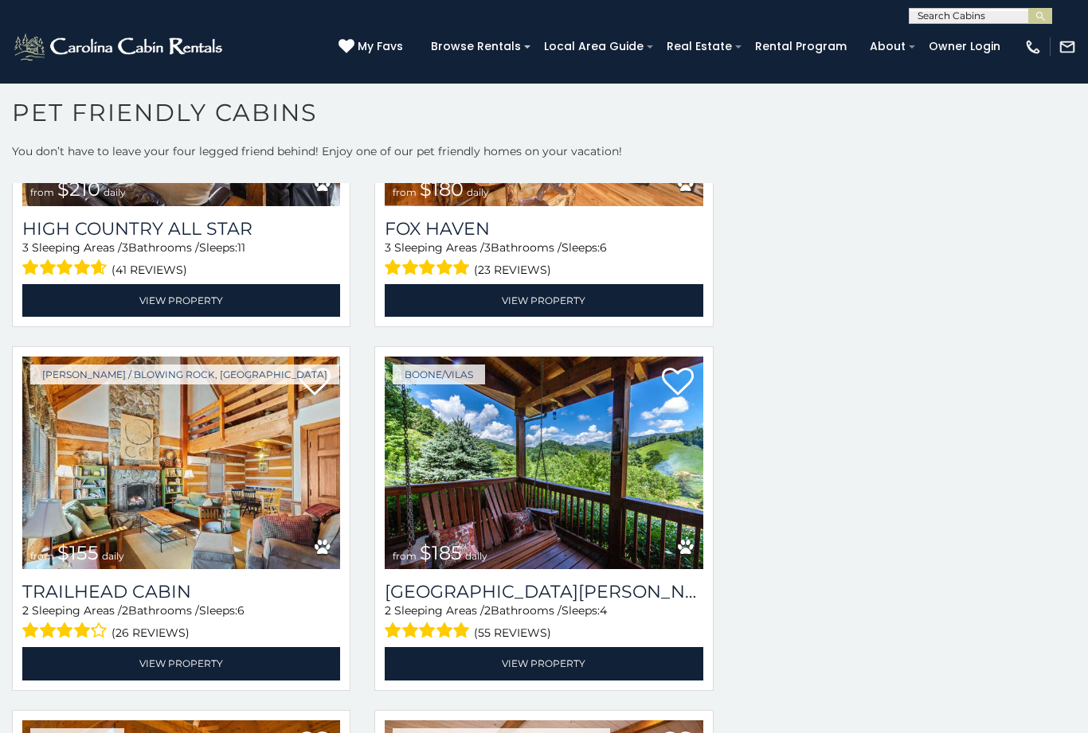
click at [506, 491] on img at bounding box center [544, 463] width 318 height 213
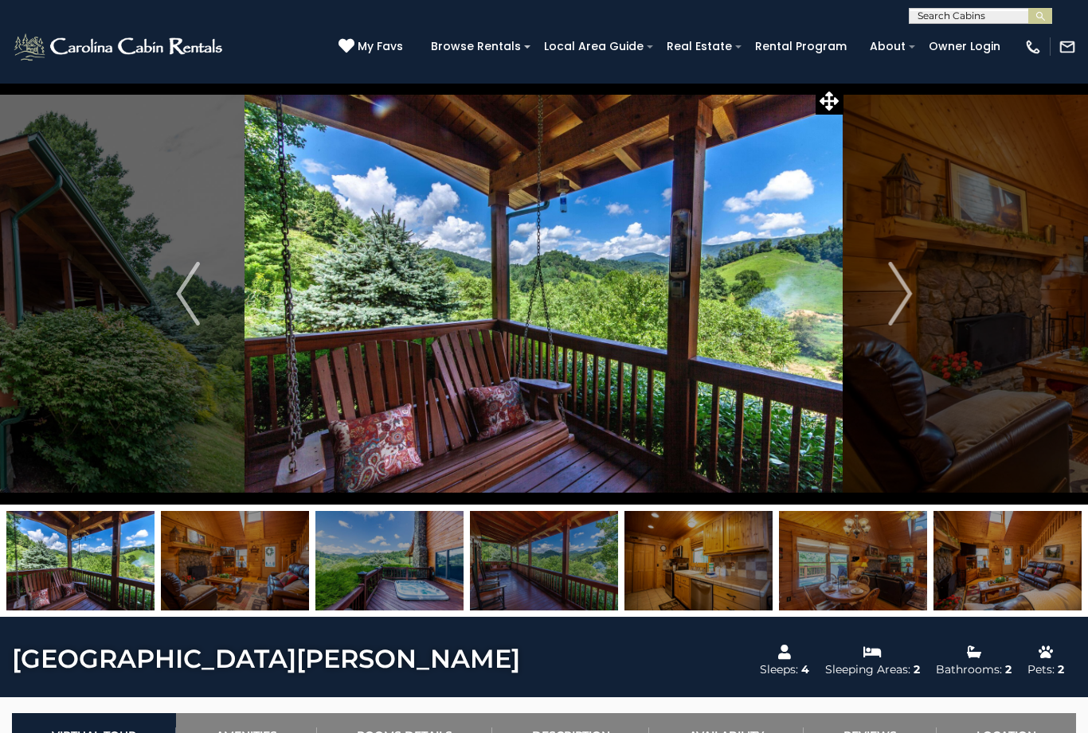
click at [904, 294] on img "Next" at bounding box center [900, 294] width 24 height 64
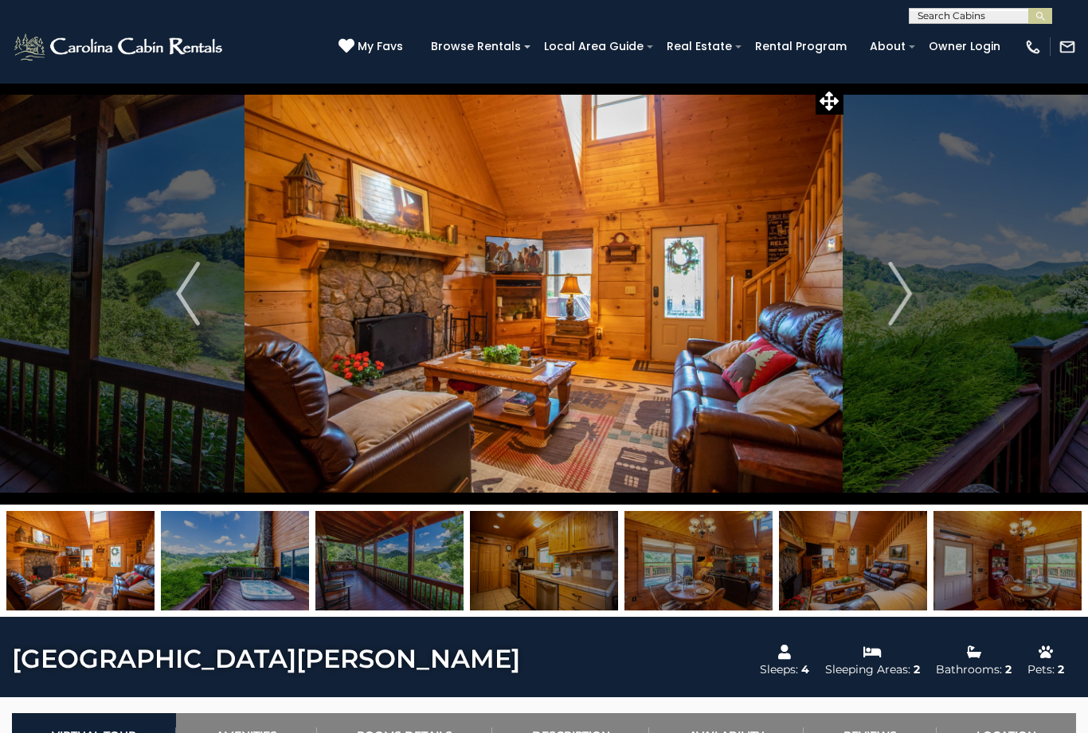
click at [901, 295] on img "Next" at bounding box center [900, 294] width 24 height 64
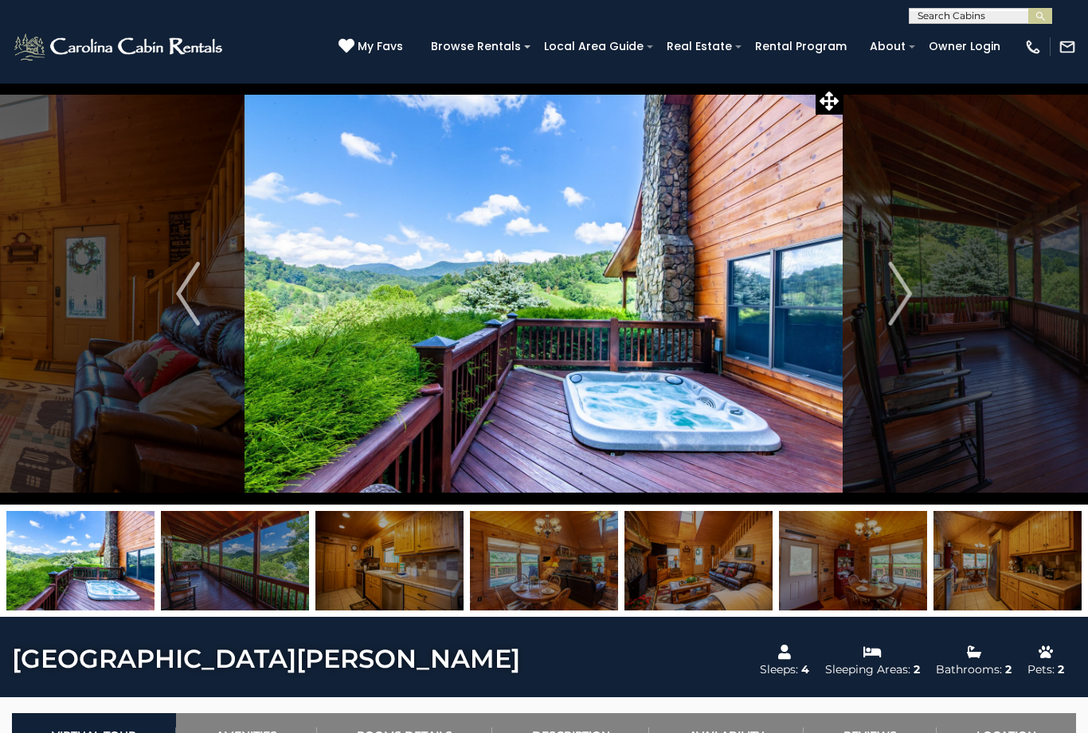
click at [897, 299] on img "Next" at bounding box center [900, 294] width 24 height 64
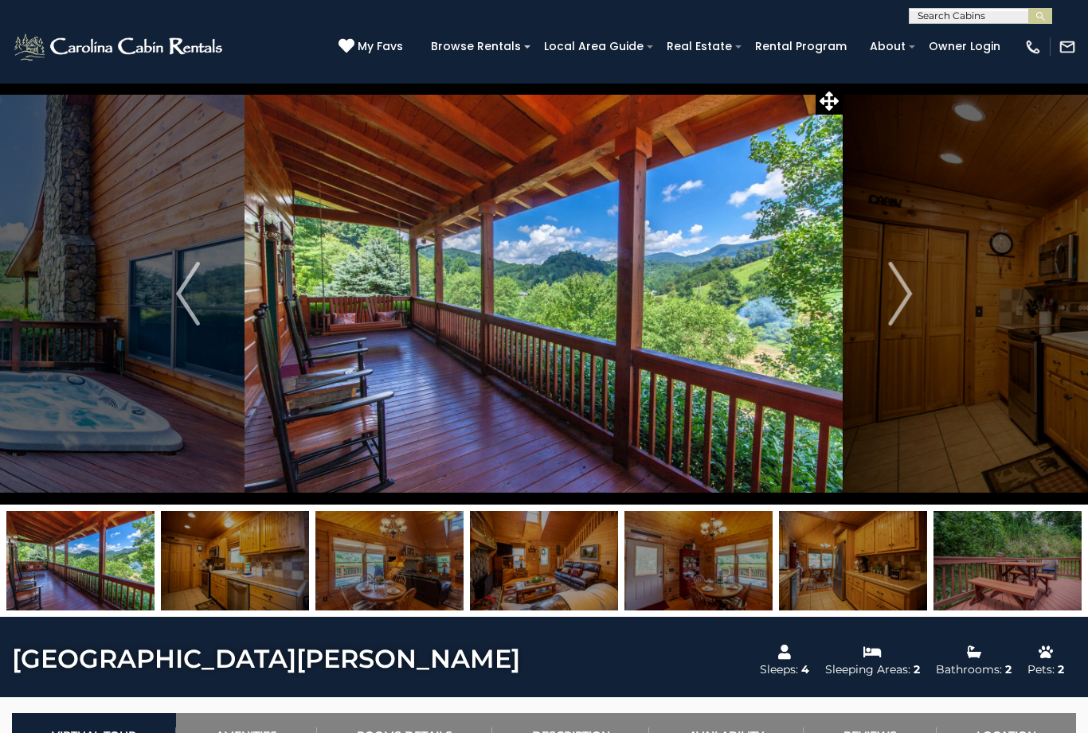
click at [900, 291] on img "Next" at bounding box center [900, 294] width 24 height 64
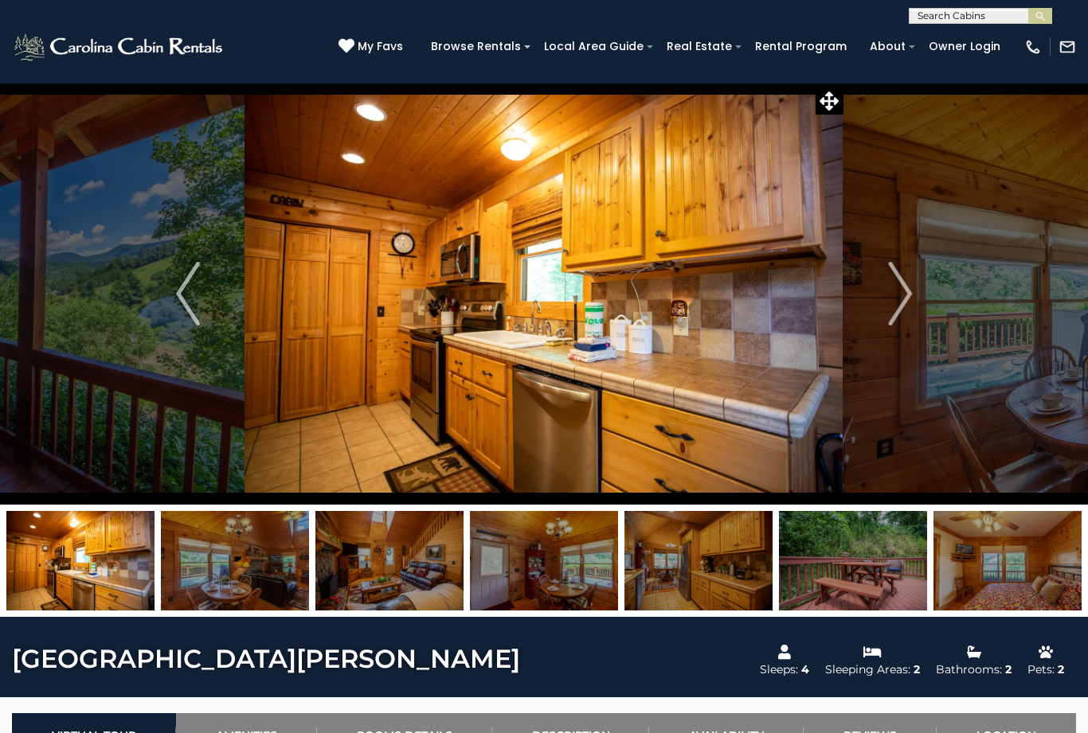
click at [906, 299] on img "Next" at bounding box center [900, 294] width 24 height 64
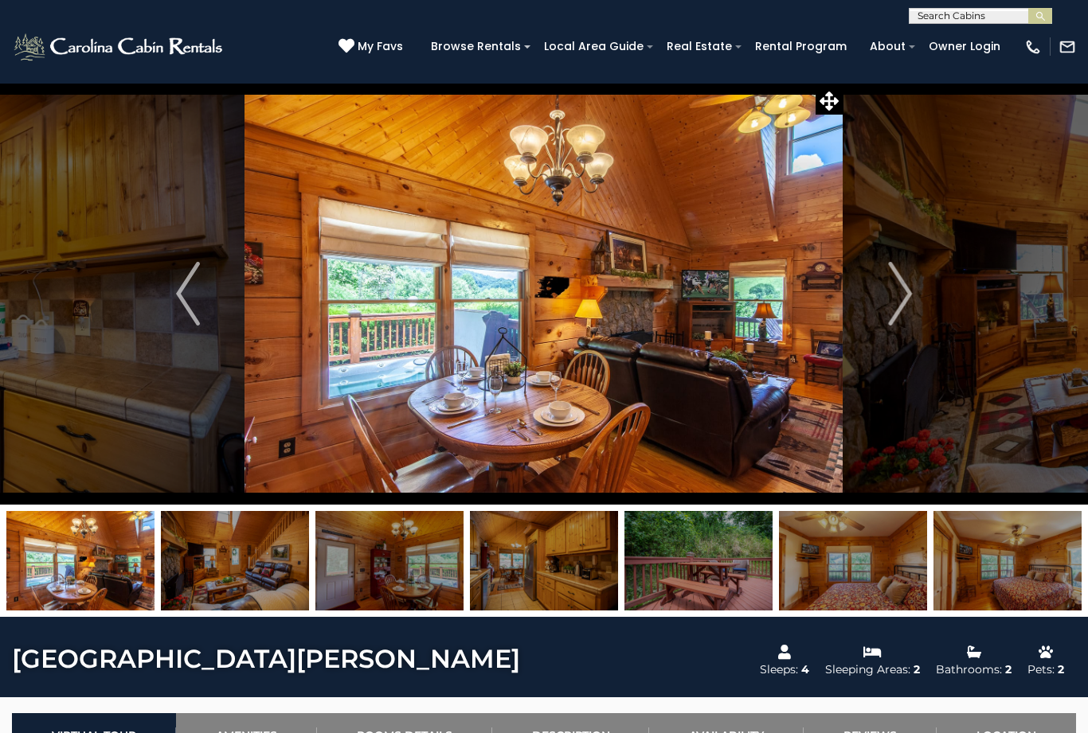
click at [904, 302] on img "Next" at bounding box center [900, 294] width 24 height 64
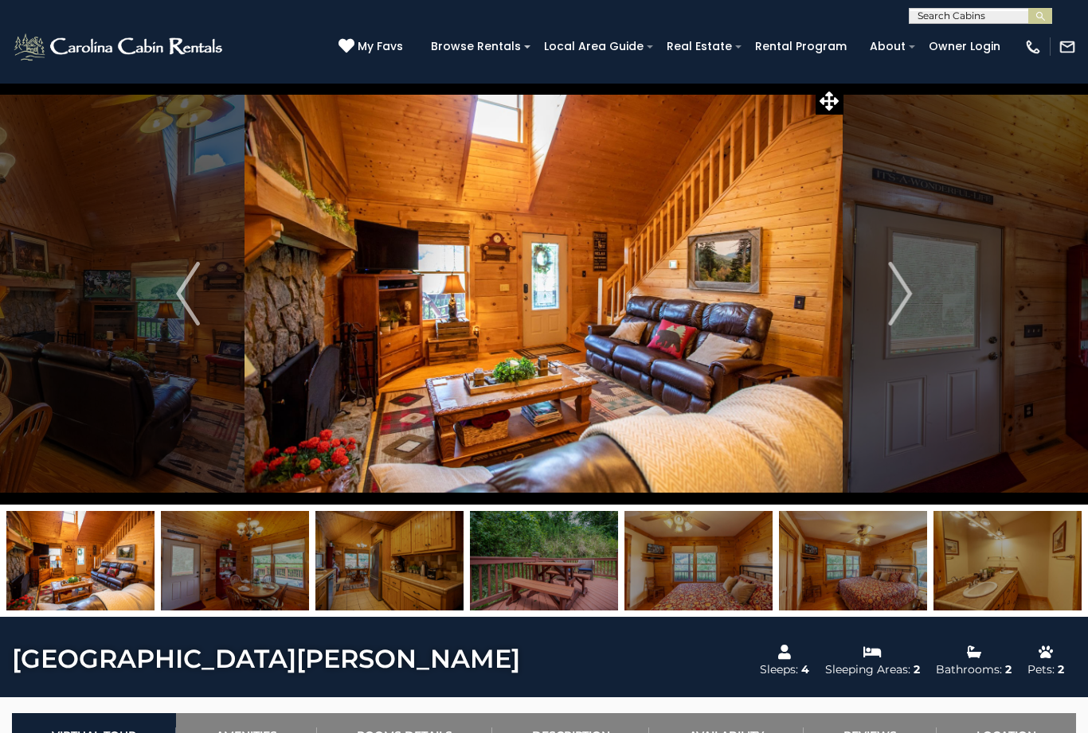
click at [901, 295] on img "Next" at bounding box center [900, 294] width 24 height 64
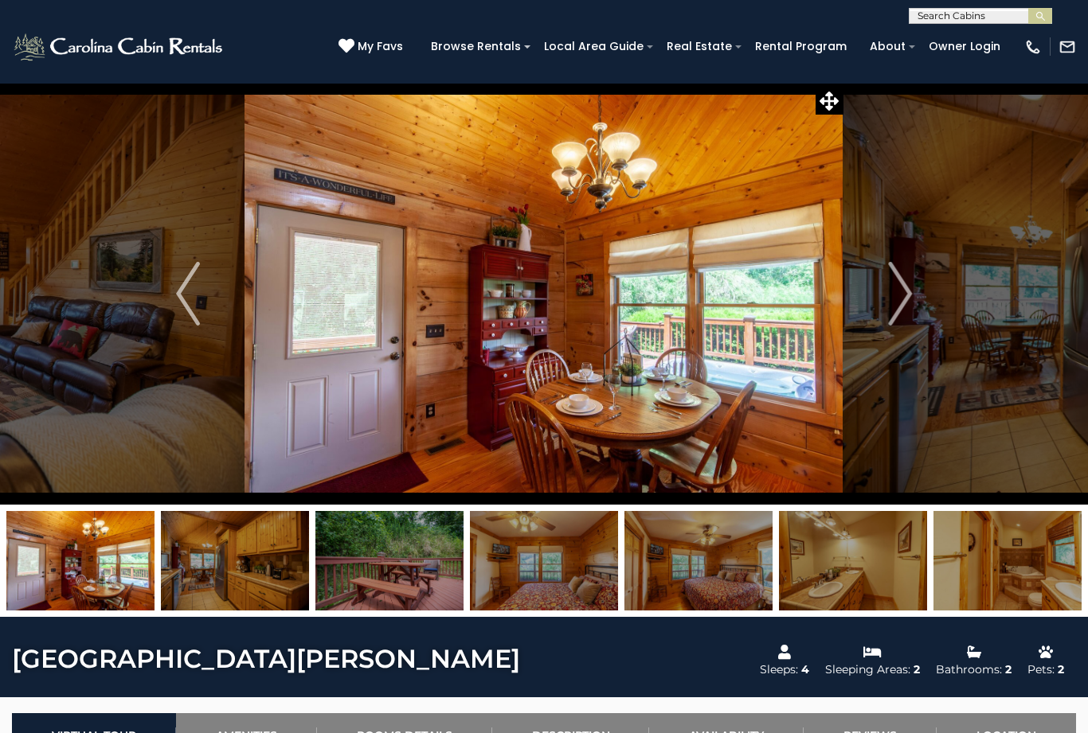
click at [895, 299] on img "Next" at bounding box center [900, 294] width 24 height 64
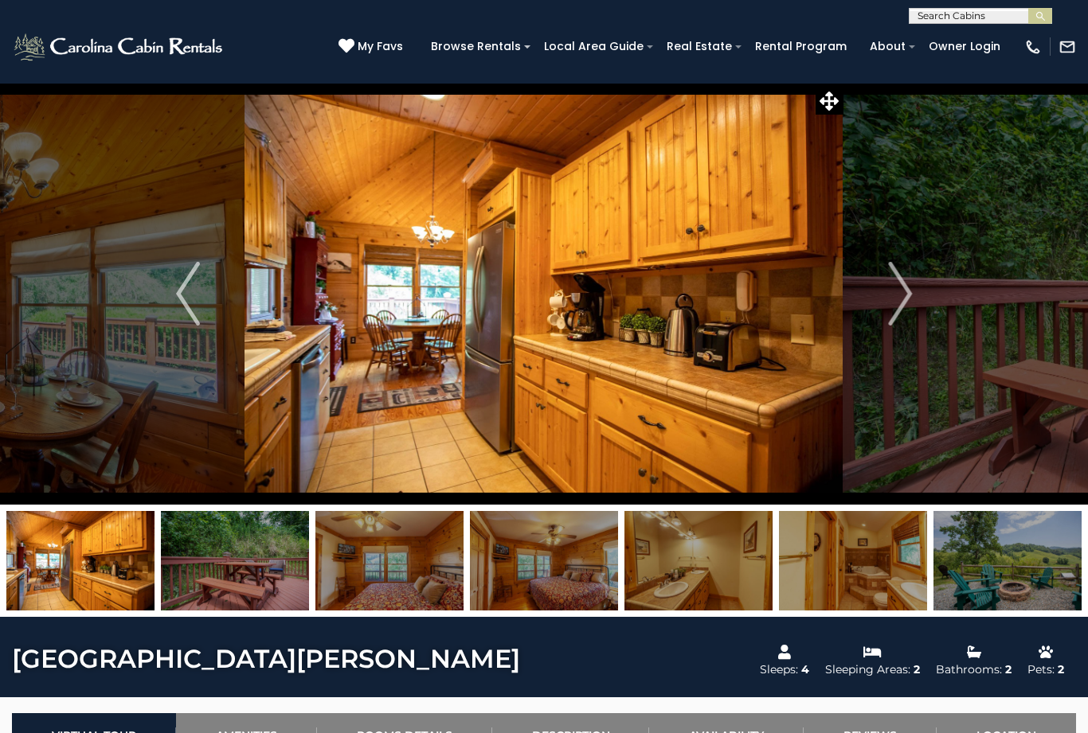
click at [898, 304] on img "Next" at bounding box center [900, 294] width 24 height 64
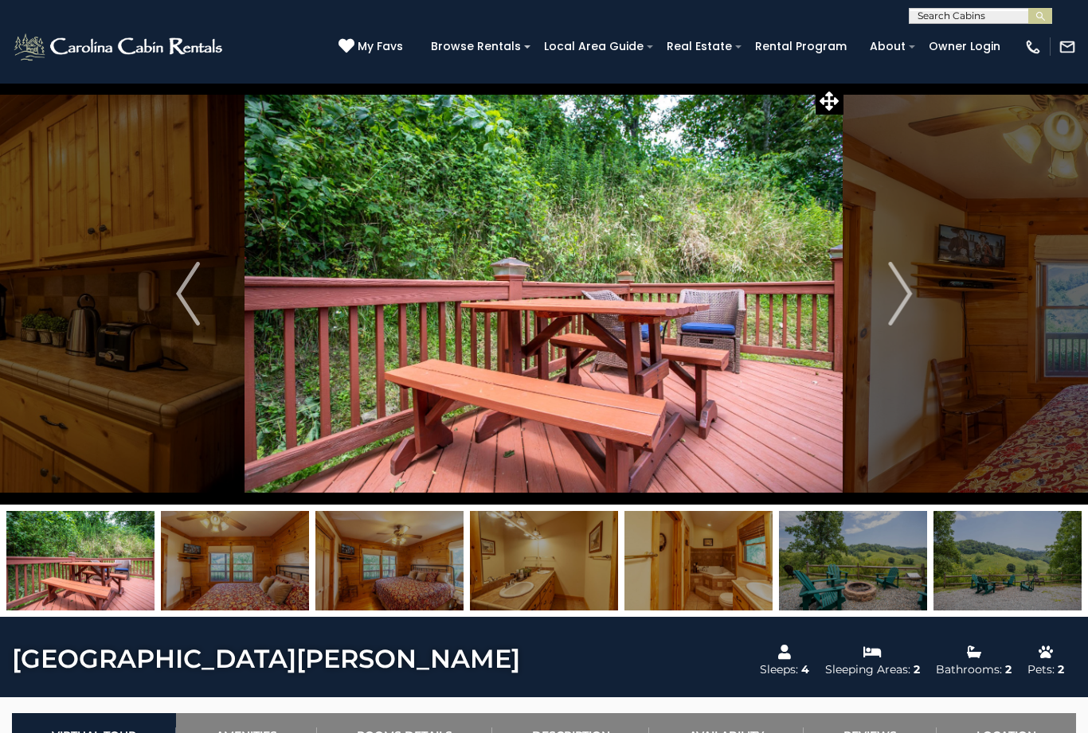
click at [900, 293] on img "Next" at bounding box center [900, 294] width 24 height 64
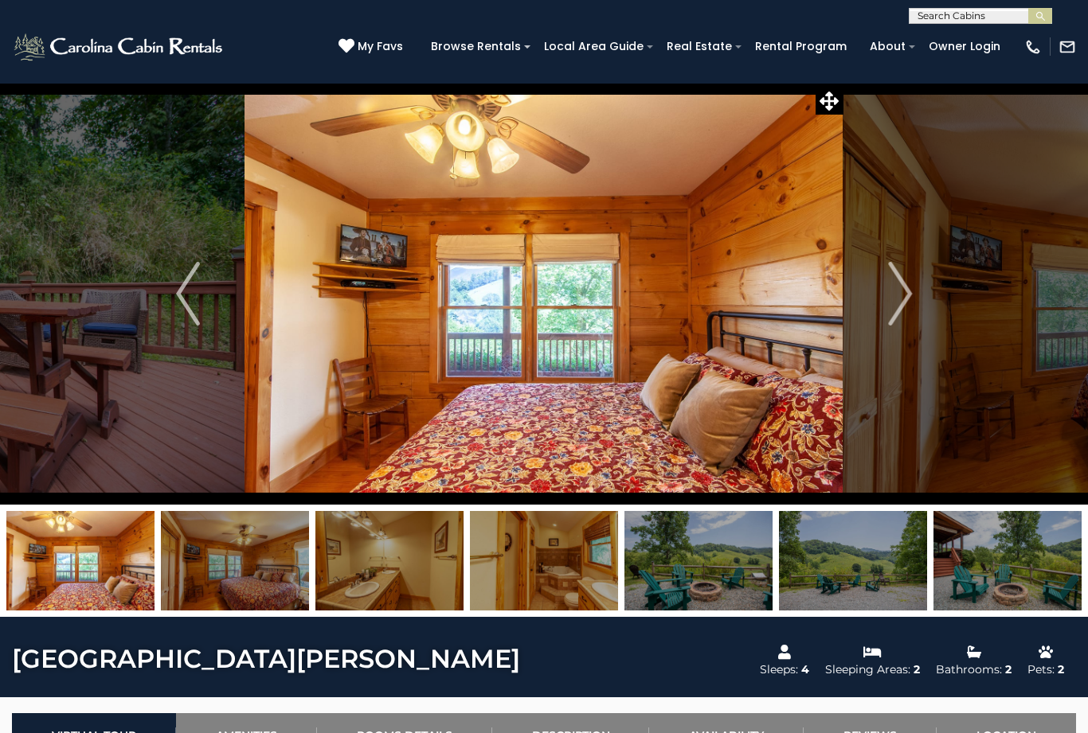
click at [897, 295] on img "Next" at bounding box center [900, 294] width 24 height 64
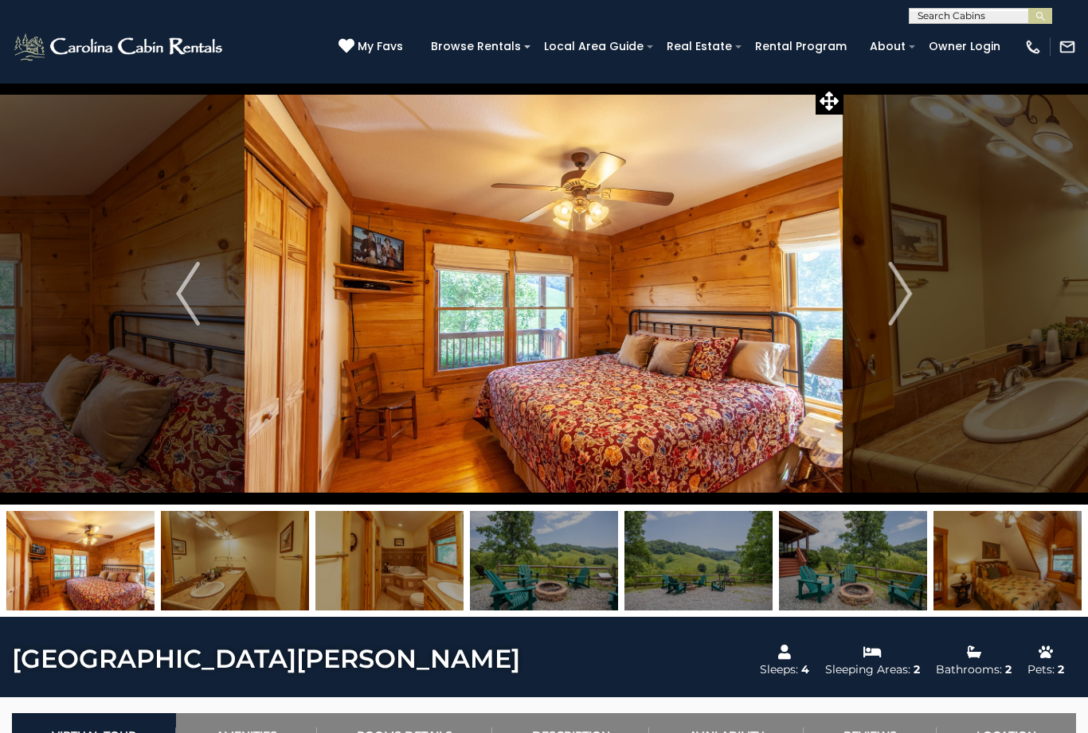
click at [893, 299] on img "Next" at bounding box center [900, 294] width 24 height 64
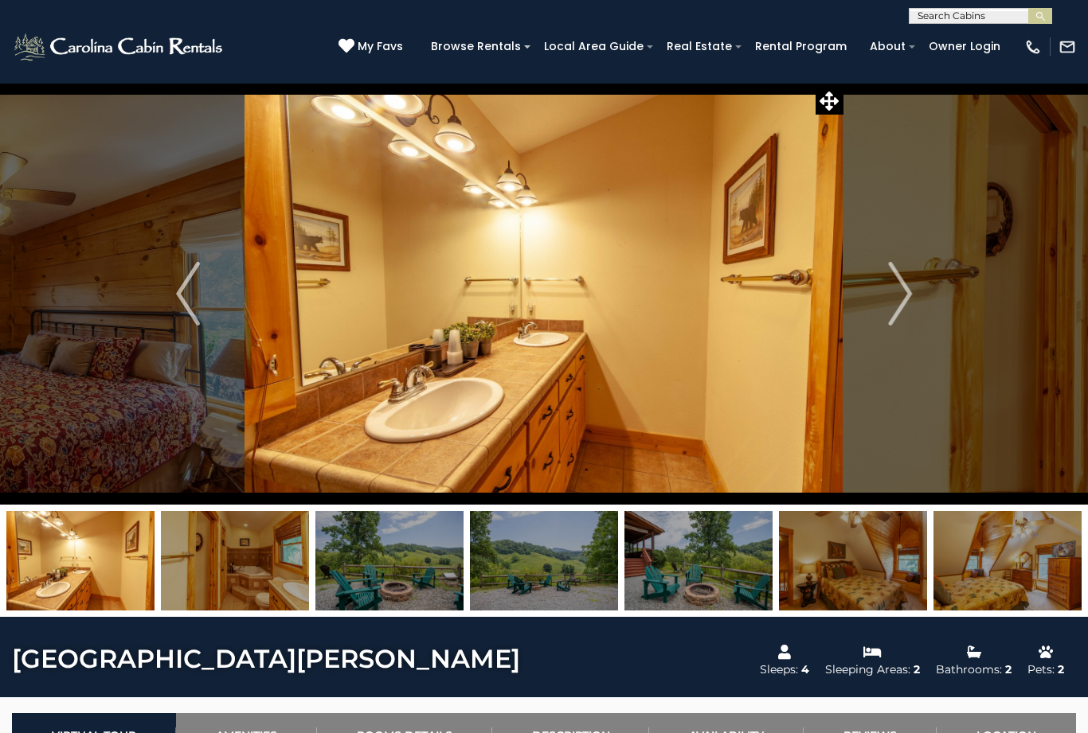
click at [892, 300] on img "Next" at bounding box center [900, 294] width 24 height 64
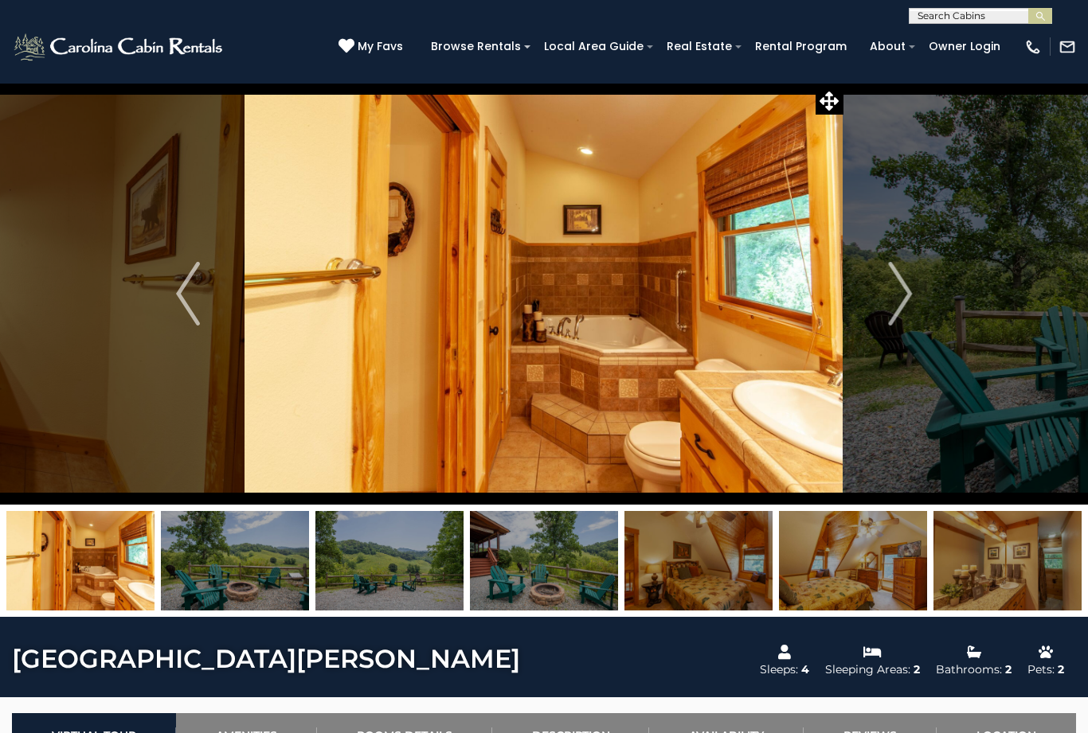
click at [896, 292] on img "Next" at bounding box center [900, 294] width 24 height 64
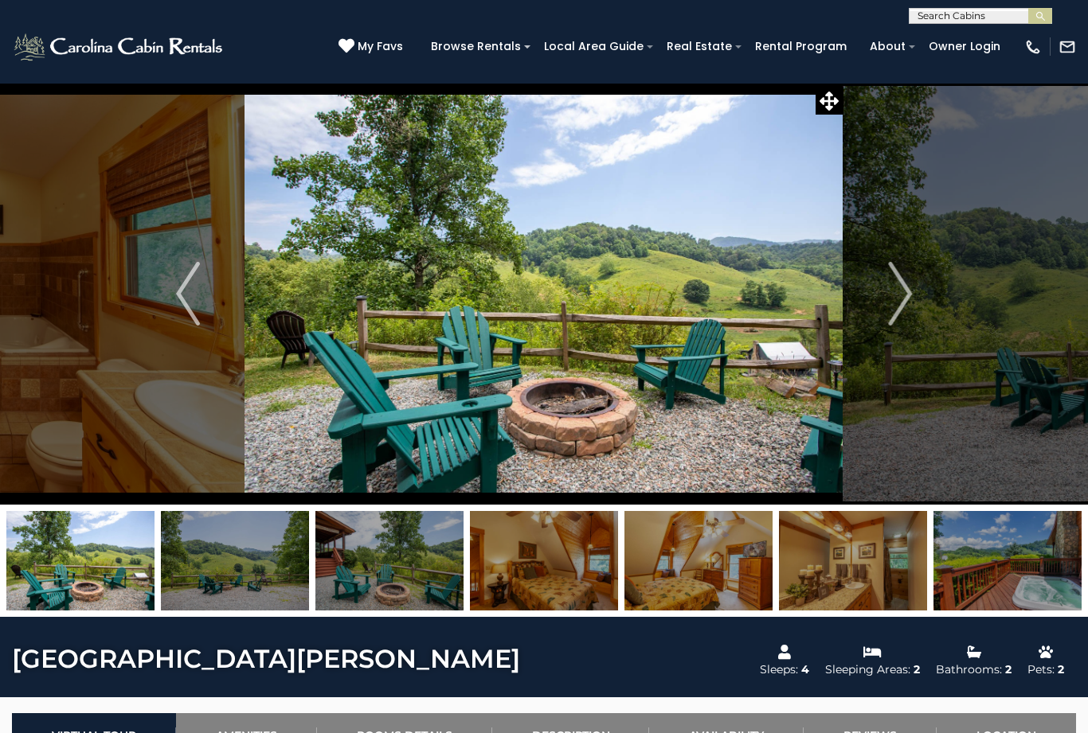
click at [900, 294] on img "Next" at bounding box center [900, 294] width 24 height 64
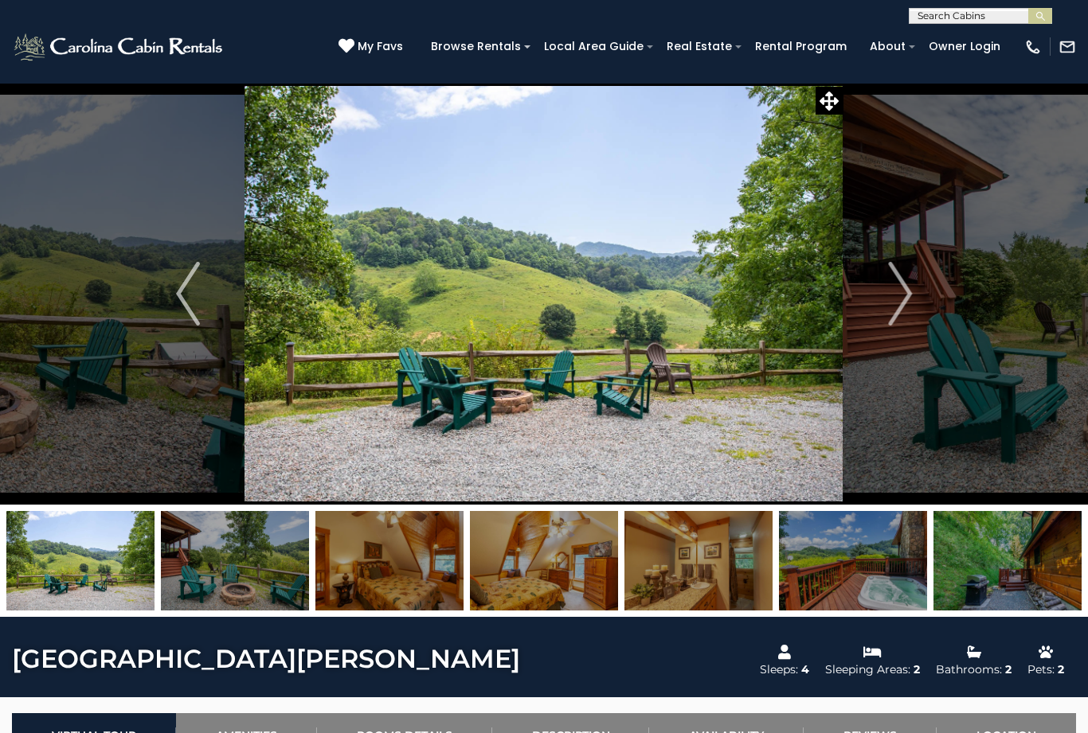
click at [899, 293] on img "Next" at bounding box center [900, 294] width 24 height 64
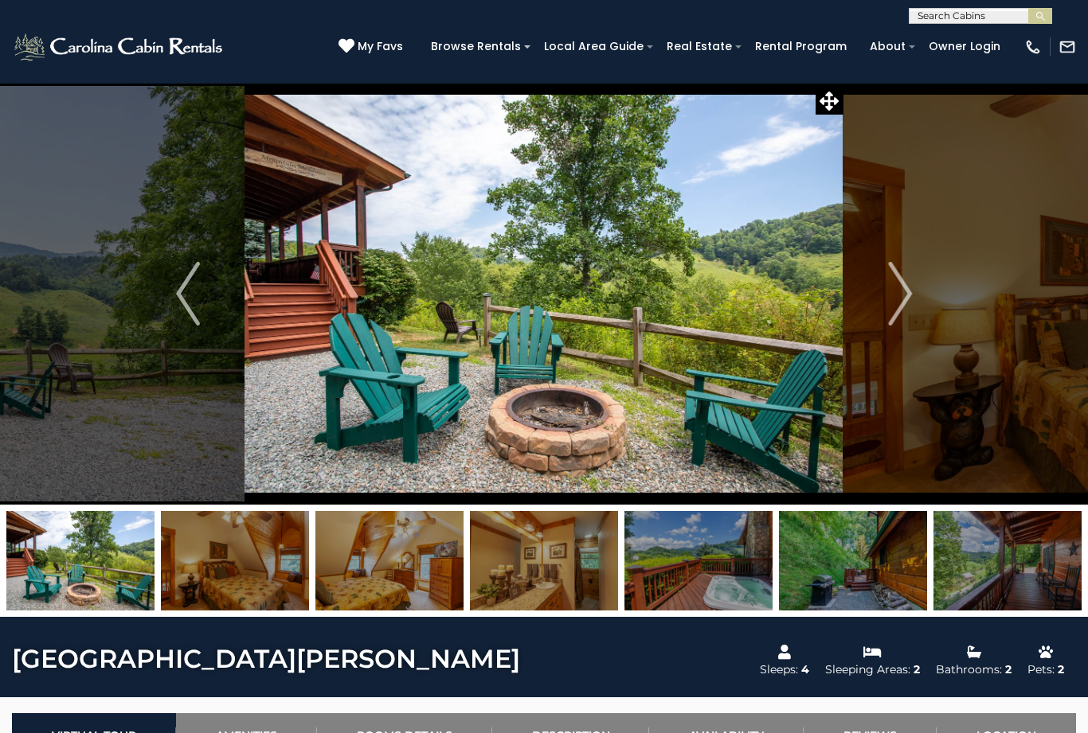
click at [900, 305] on img "Next" at bounding box center [900, 294] width 24 height 64
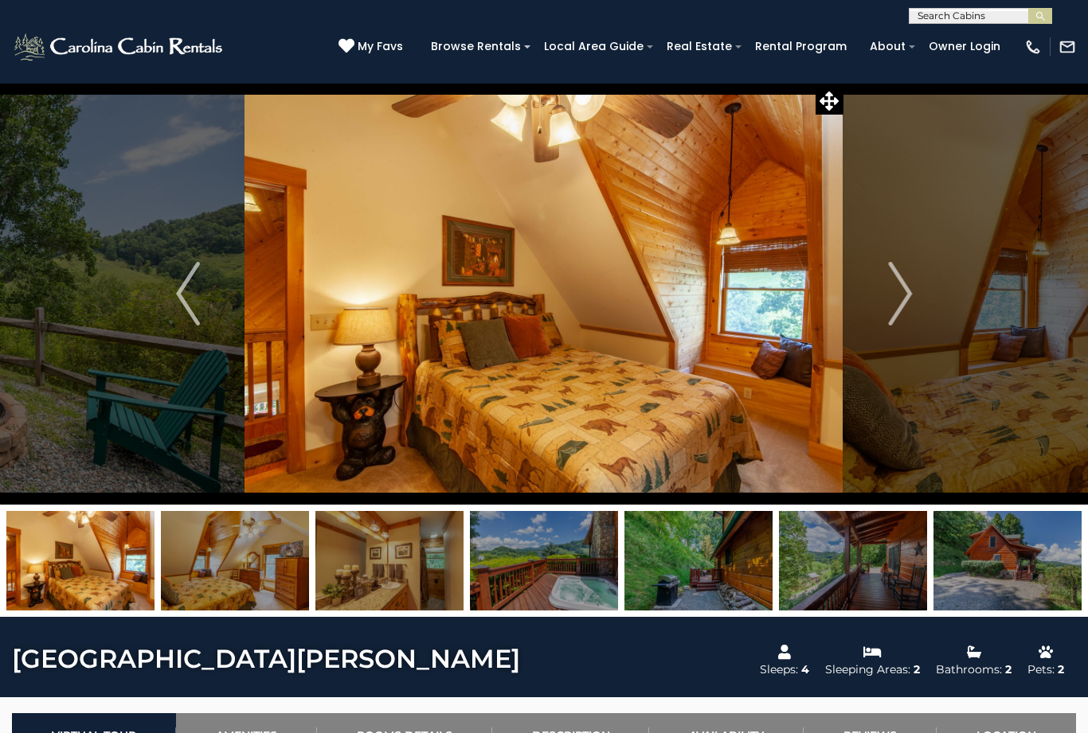
click at [901, 296] on img "Next" at bounding box center [900, 294] width 24 height 64
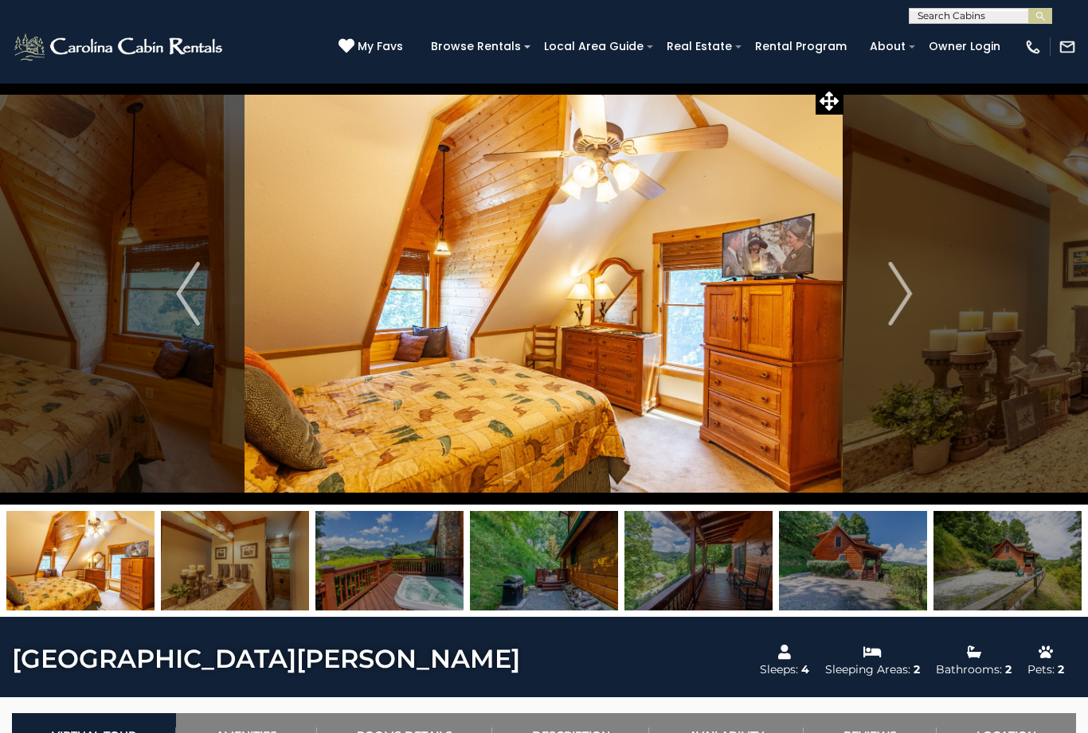
click at [902, 293] on img "Next" at bounding box center [900, 294] width 24 height 64
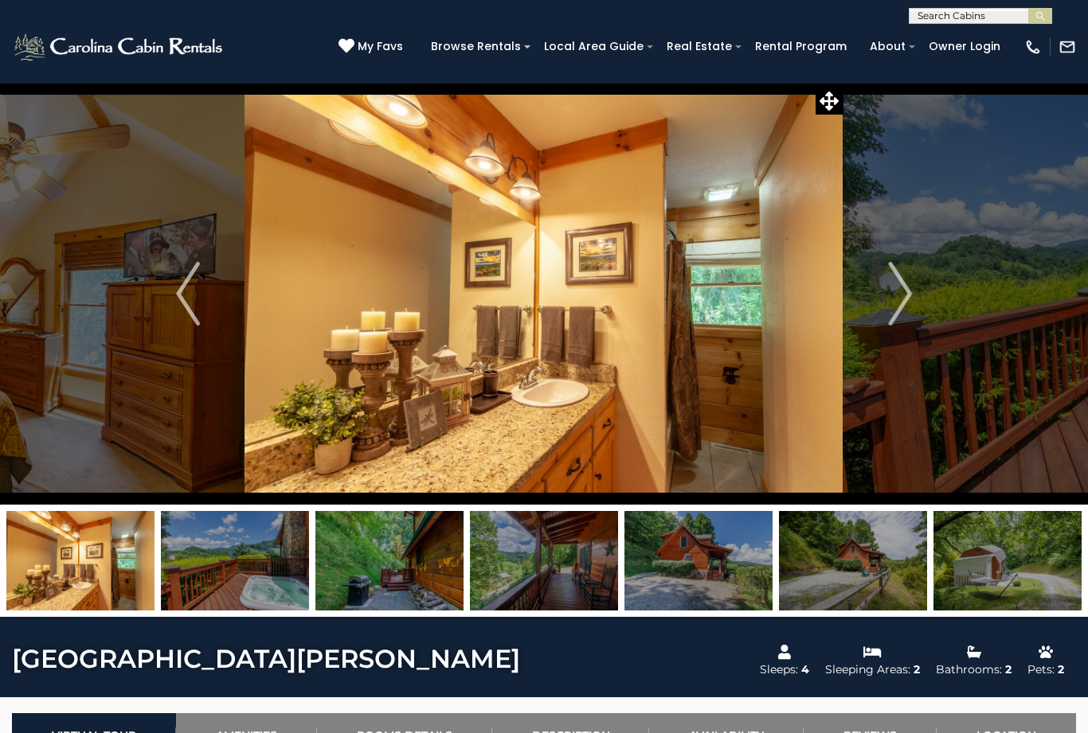
click at [899, 302] on img "Next" at bounding box center [900, 294] width 24 height 64
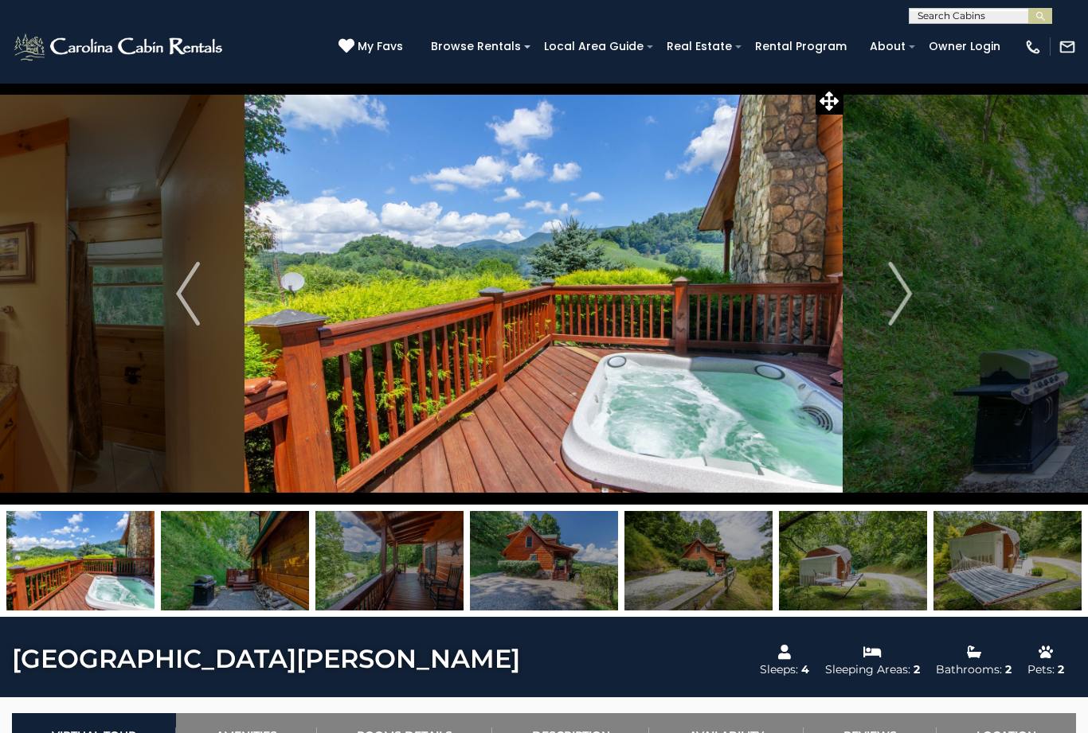
click at [900, 295] on img "Next" at bounding box center [900, 294] width 24 height 64
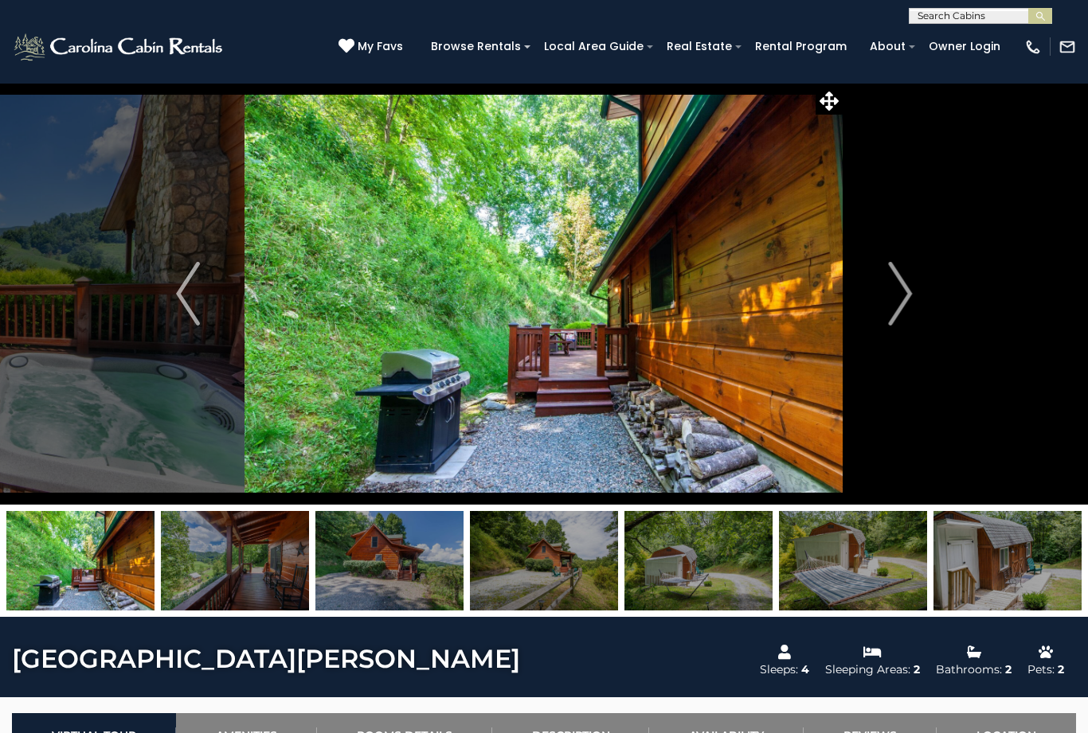
click at [896, 291] on img "Next" at bounding box center [900, 294] width 24 height 64
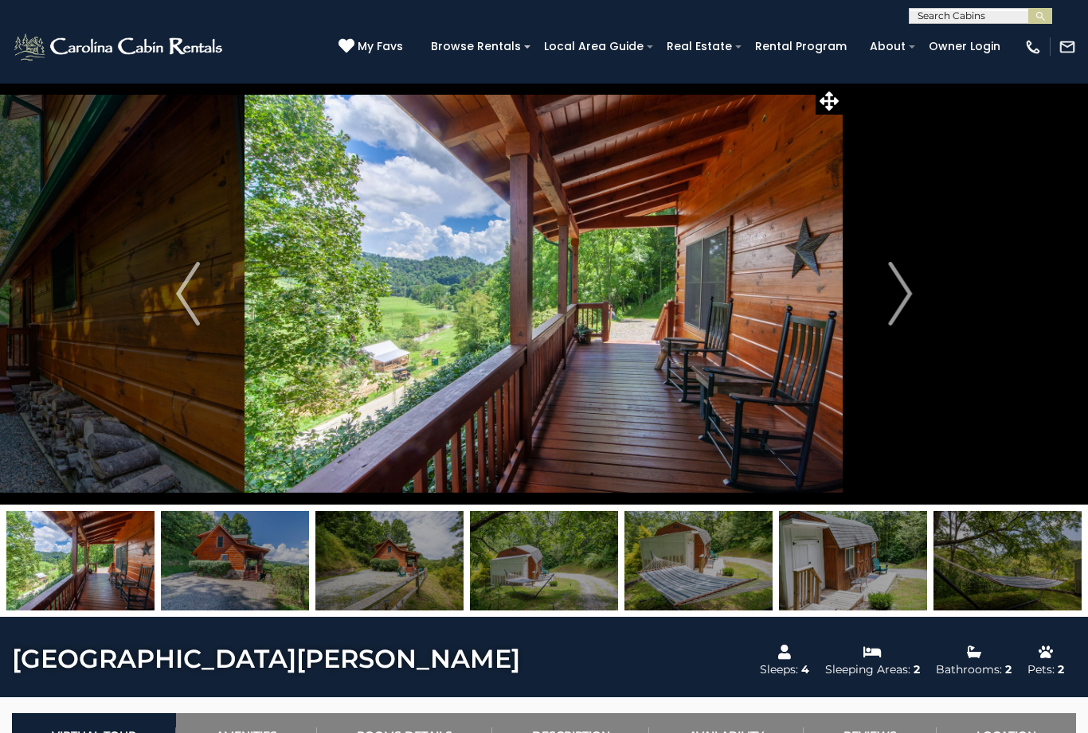
click at [897, 292] on img "Next" at bounding box center [900, 294] width 24 height 64
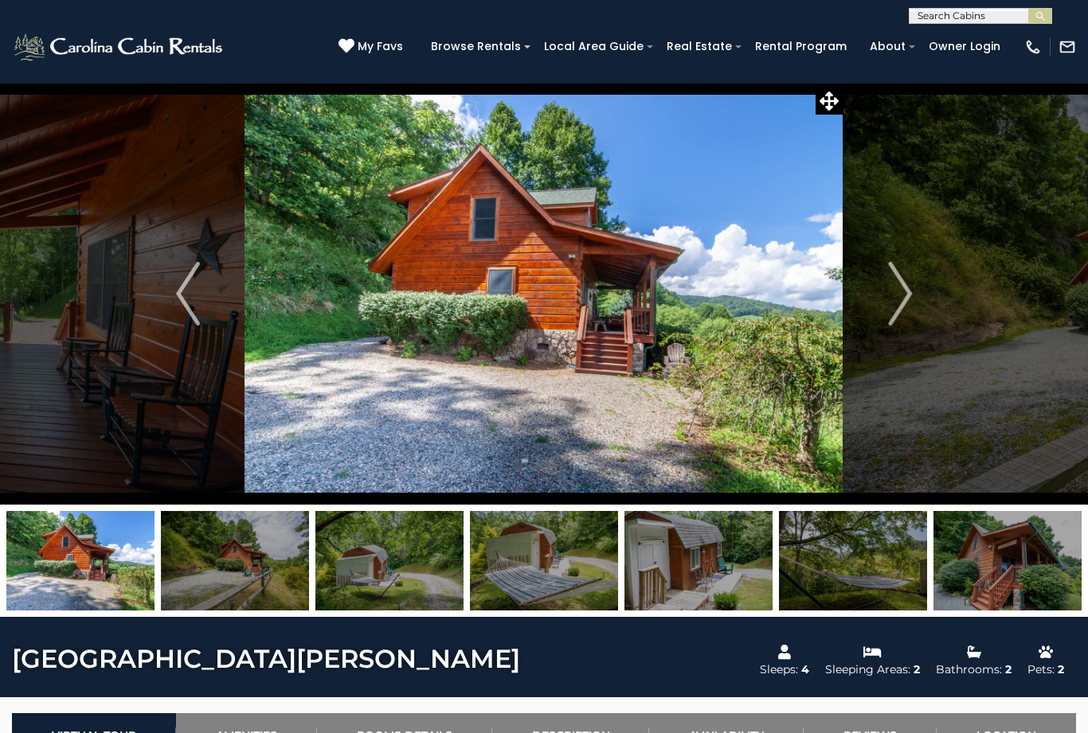
click at [900, 292] on img "Next" at bounding box center [900, 294] width 24 height 64
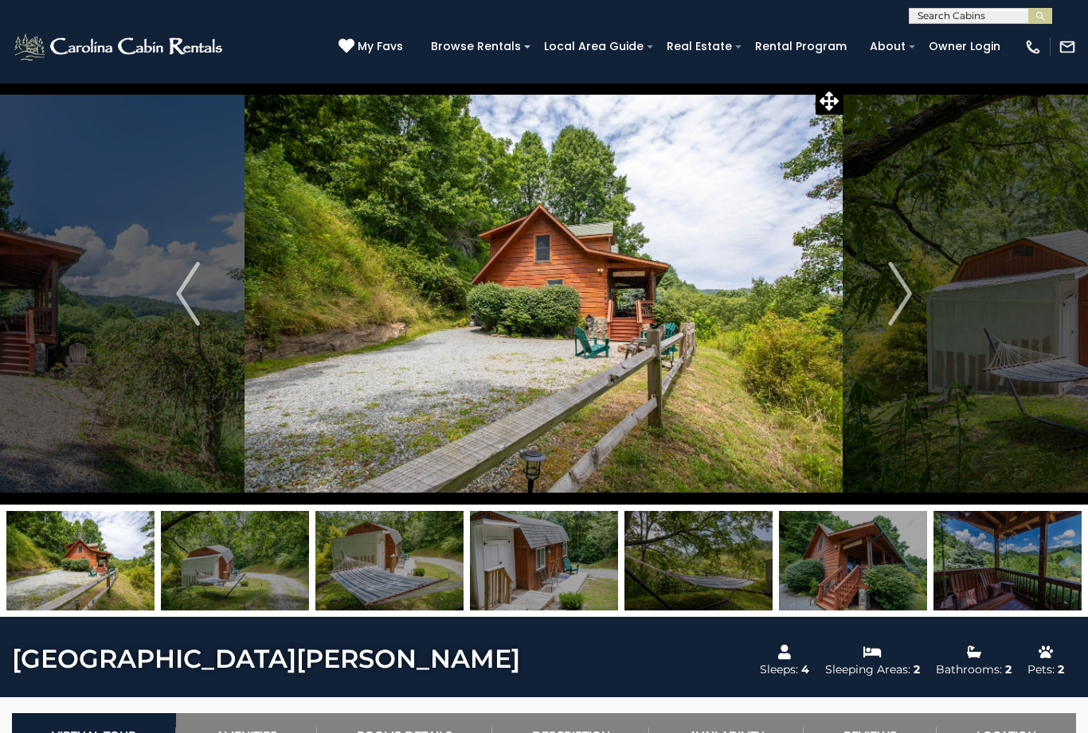
click at [901, 291] on img "Next" at bounding box center [900, 294] width 24 height 64
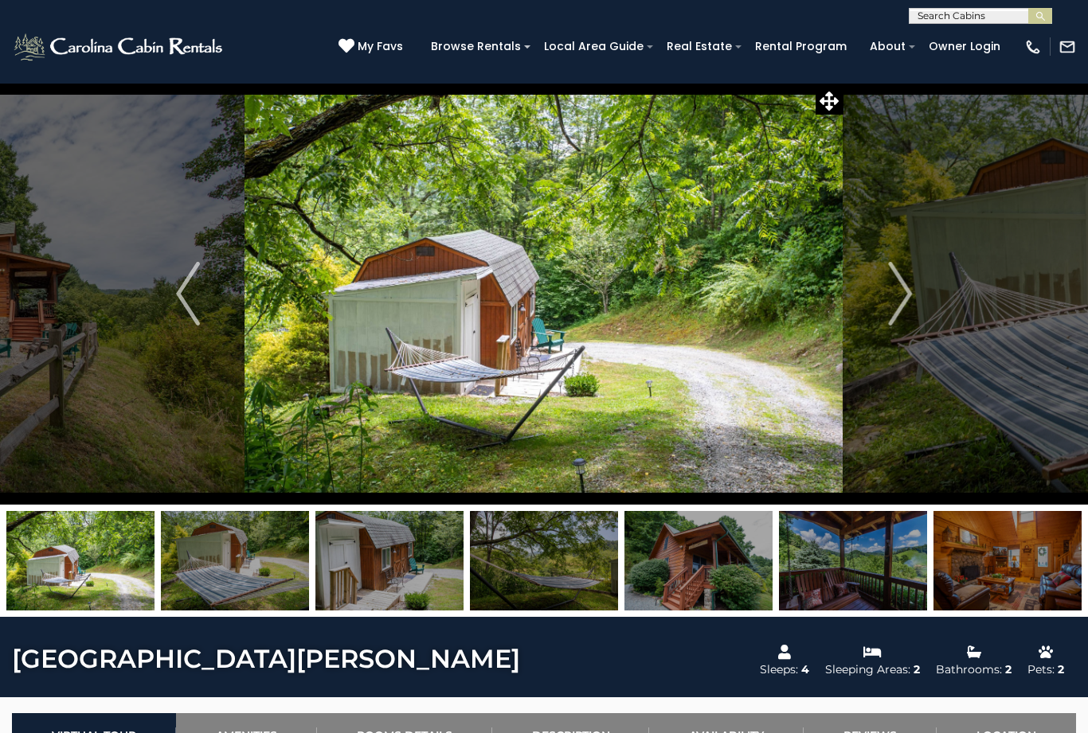
click at [905, 294] on img "Next" at bounding box center [900, 294] width 24 height 64
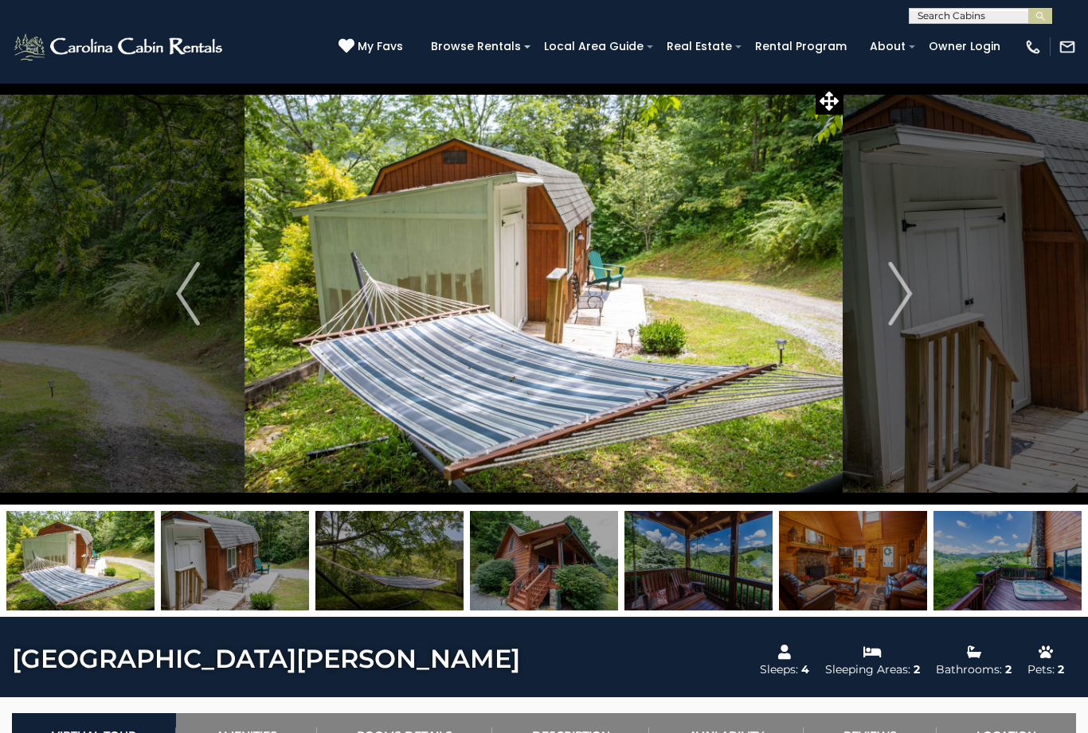
click at [887, 292] on button "Next" at bounding box center [899, 294] width 113 height 422
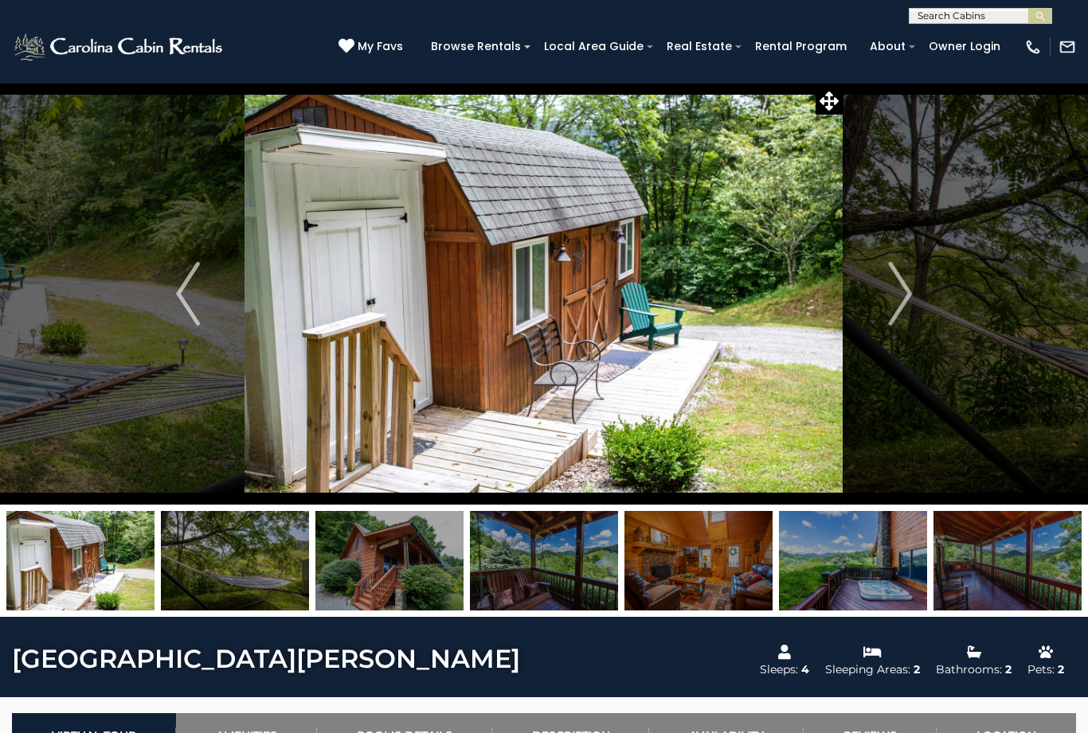
click at [901, 291] on img "Next" at bounding box center [900, 294] width 24 height 64
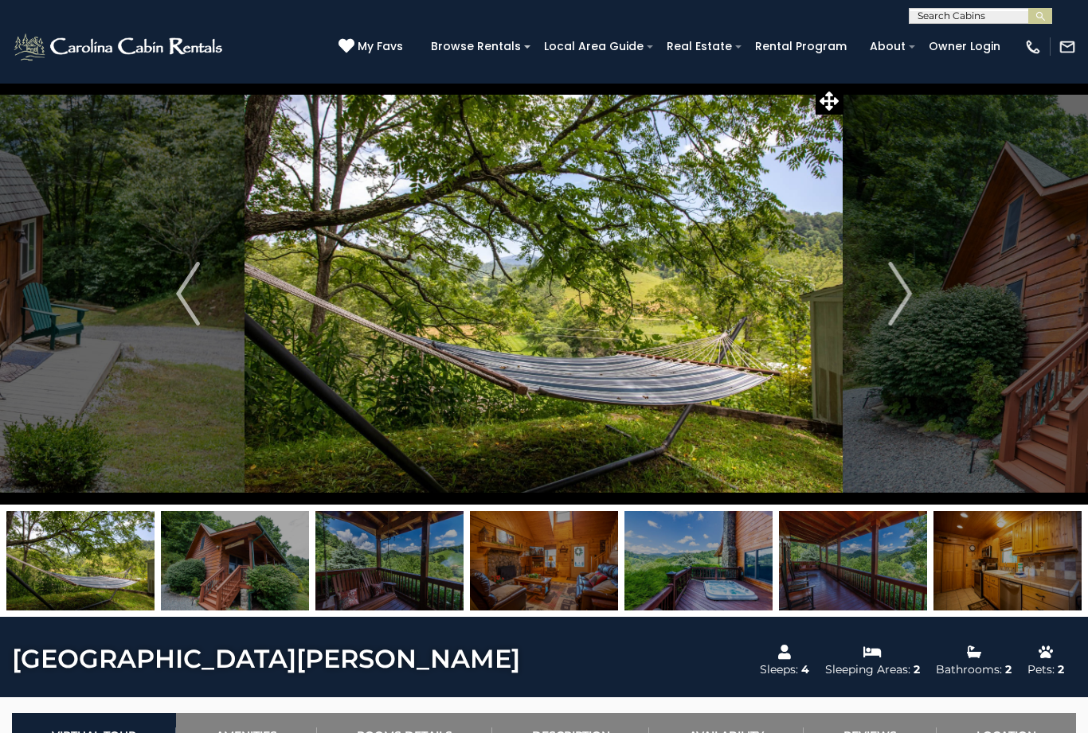
click at [894, 296] on img "Next" at bounding box center [900, 294] width 24 height 64
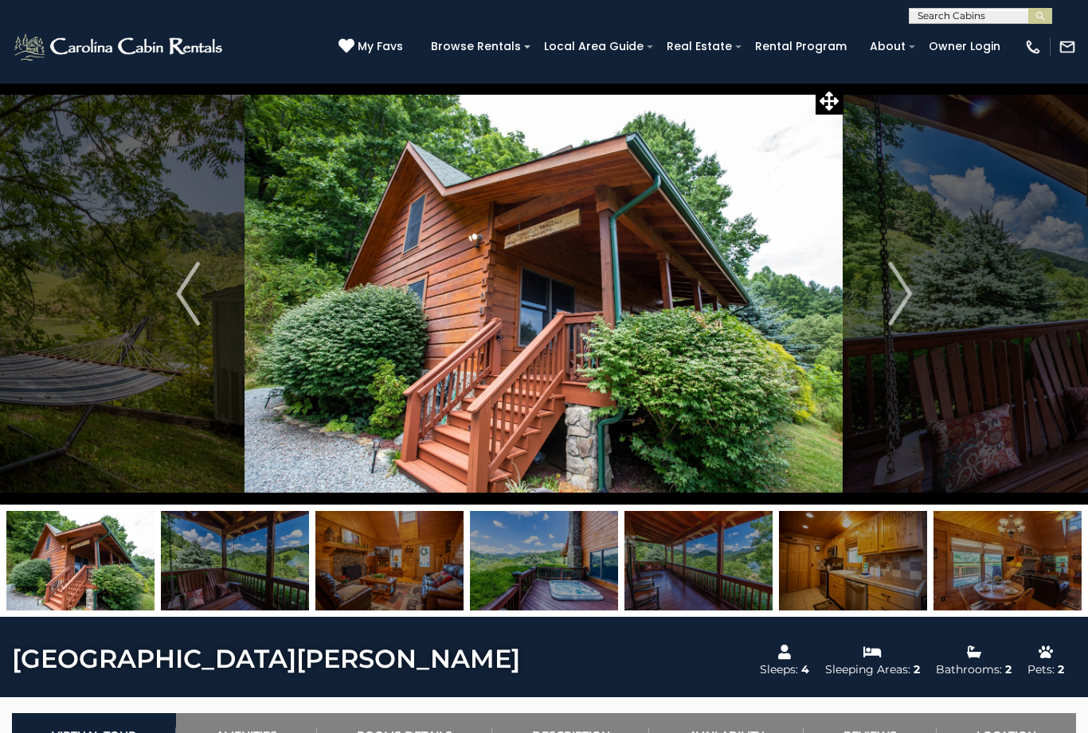
click at [892, 299] on img "Next" at bounding box center [900, 294] width 24 height 64
